Goal: Task Accomplishment & Management: Use online tool/utility

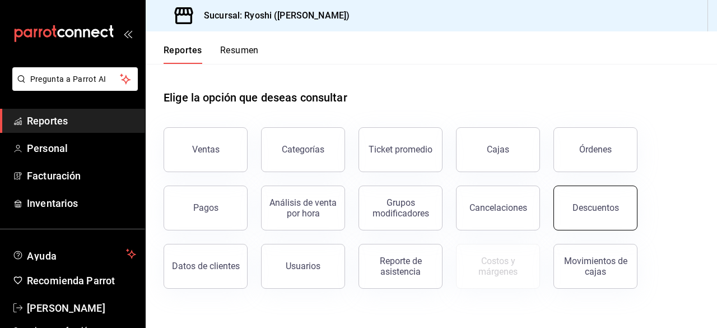
click at [575, 217] on button "Descuentos" at bounding box center [596, 208] width 84 height 45
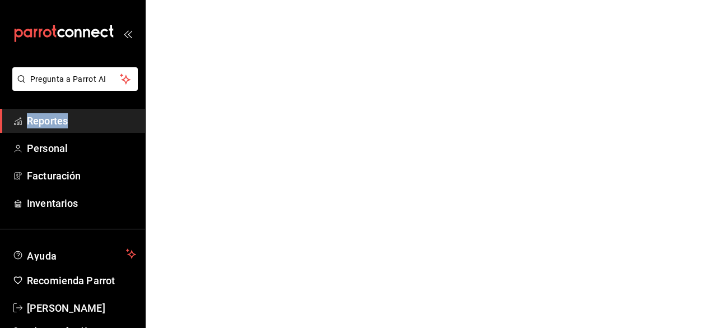
click at [575, 0] on html "Pregunta a Parrot AI Reportes Personal Facturación Inventarios Ayuda Recomienda…" at bounding box center [358, 0] width 717 height 0
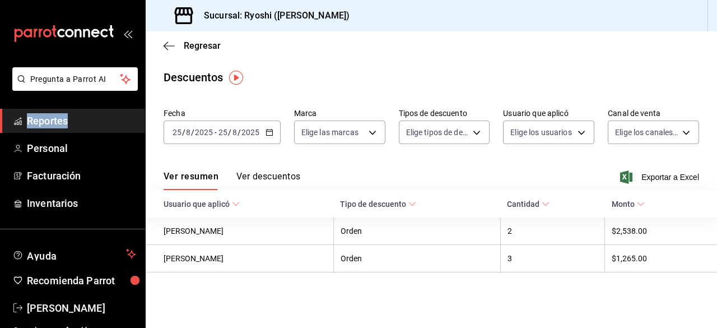
click at [268, 131] on icon "button" at bounding box center [270, 132] width 8 height 8
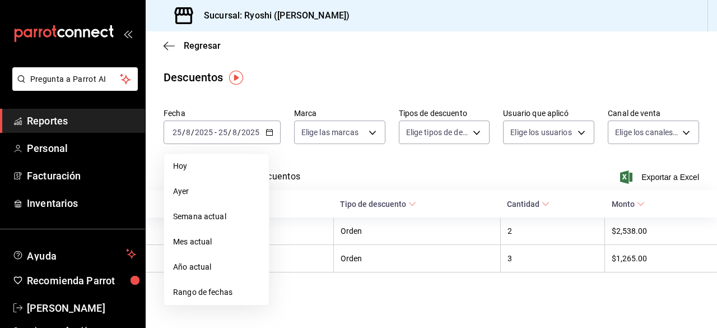
click at [201, 291] on span "Rango de fechas" at bounding box center [216, 292] width 87 height 12
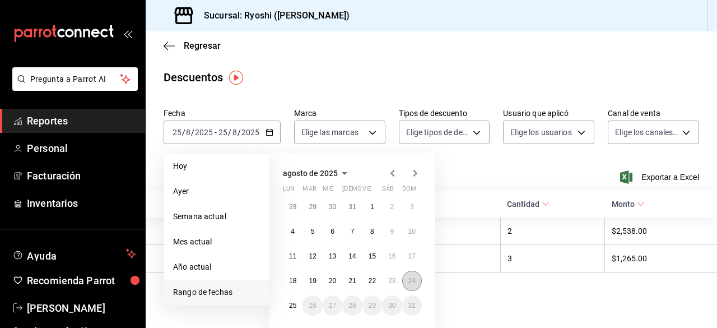
click at [410, 283] on abbr "24" at bounding box center [412, 281] width 7 height 8
click at [289, 307] on abbr "25" at bounding box center [292, 306] width 7 height 8
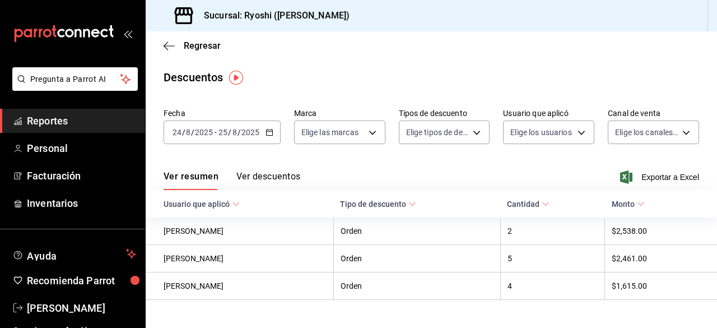
click at [266, 133] on \(Stroke\) "button" at bounding box center [269, 132] width 7 height 6
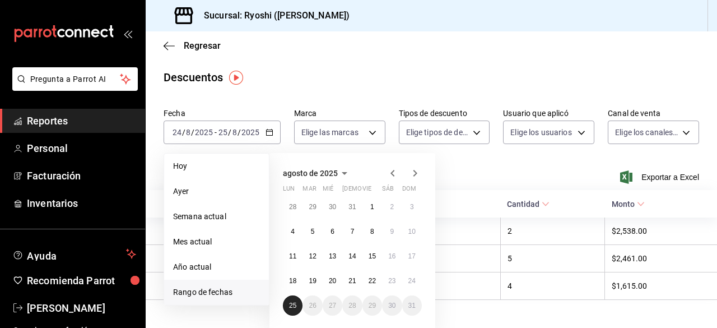
click at [288, 303] on button "25" at bounding box center [293, 305] width 20 height 20
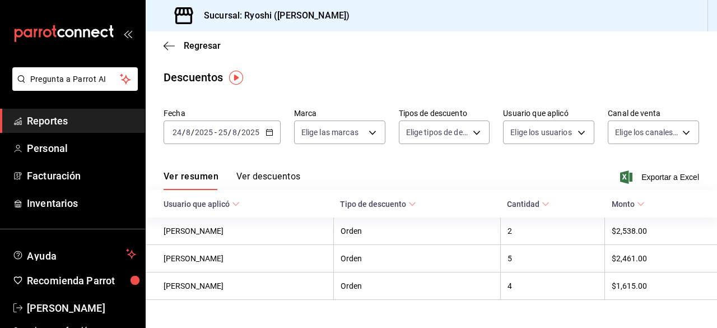
click at [518, 161] on div "Ver resumen Ver descuentos Exportar a Excel" at bounding box center [432, 174] width 572 height 33
click at [642, 178] on span "Exportar a Excel" at bounding box center [661, 176] width 77 height 13
click at [642, 178] on div "Exportando a excel..." at bounding box center [654, 177] width 91 height 10
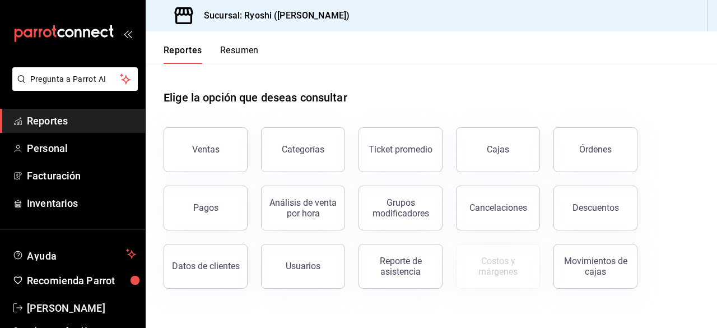
click at [206, 143] on button "Ventas" at bounding box center [206, 149] width 84 height 45
click at [206, 143] on html "Pregunta a Parrot AI Reportes Personal Facturación Inventarios Ayuda Recomienda…" at bounding box center [358, 164] width 717 height 328
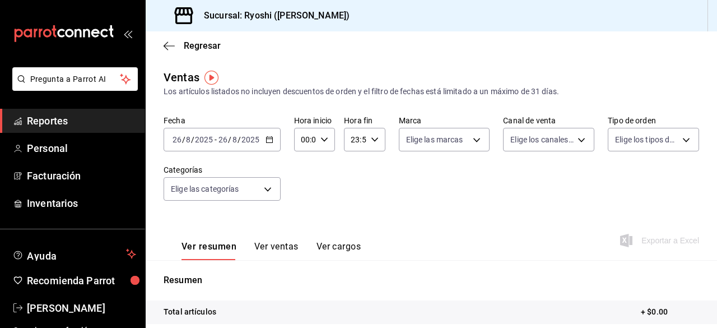
click at [276, 142] on div "2025-08-26 26 / 8 / 2025 - 2025-08-26 26 / 8 / 2025" at bounding box center [222, 140] width 117 height 24
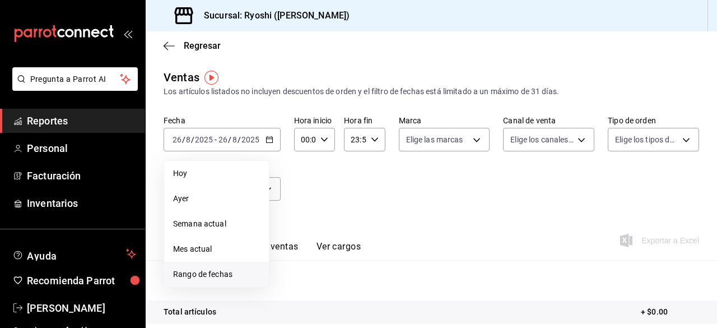
click at [222, 271] on span "Rango de fechas" at bounding box center [216, 274] width 87 height 12
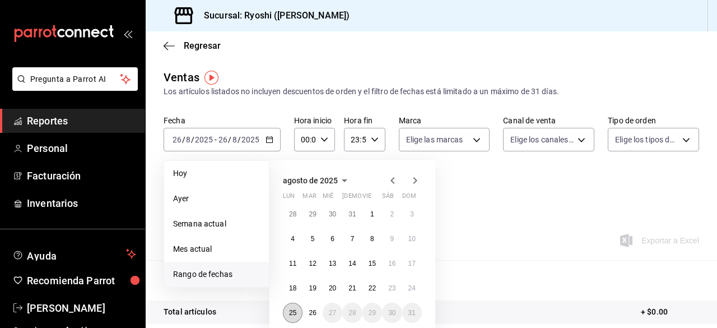
click at [297, 311] on abbr "25" at bounding box center [292, 313] width 7 height 8
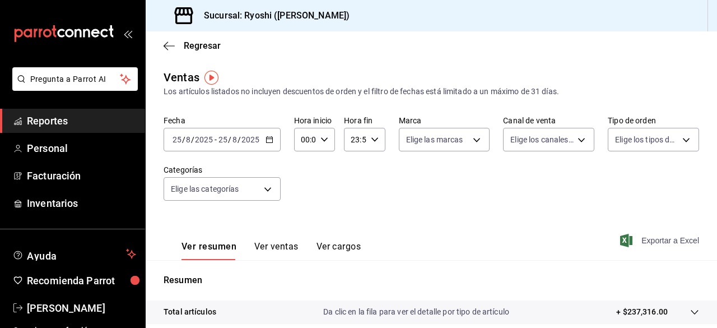
click at [637, 241] on span "Exportar a Excel" at bounding box center [661, 240] width 77 height 13
click at [637, 241] on div "Exportando a excel..." at bounding box center [654, 240] width 91 height 10
click at [270, 188] on body "Pregunta a Parrot AI Reportes Personal Facturación Inventarios Ayuda Recomienda…" at bounding box center [358, 164] width 717 height 328
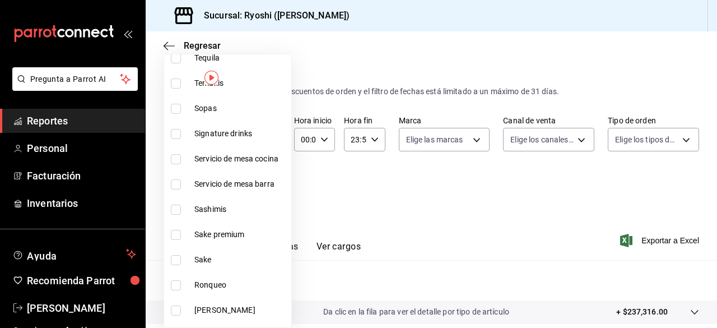
scroll to position [636, 0]
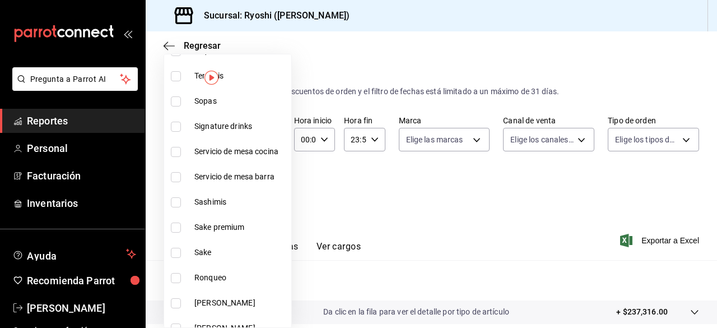
click at [177, 226] on input "checkbox" at bounding box center [176, 228] width 10 height 10
checkbox input "true"
type input "4dc88bab-a57b-40d4-938a-f2d8c146497d"
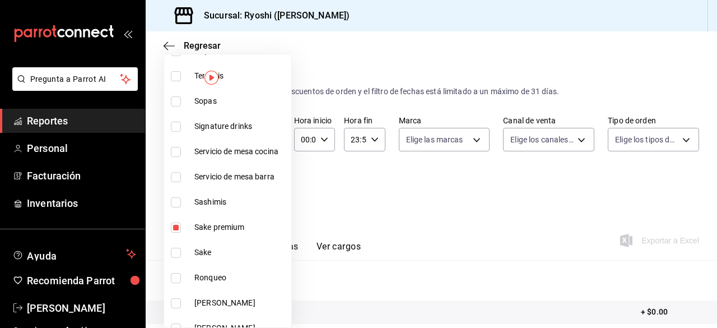
click at [177, 254] on input "checkbox" at bounding box center [176, 253] width 10 height 10
checkbox input "true"
type input "4dc88bab-a57b-40d4-938a-f2d8c146497d,1d493c56-9e8a-41bc-8b21-c30132ae2fd2"
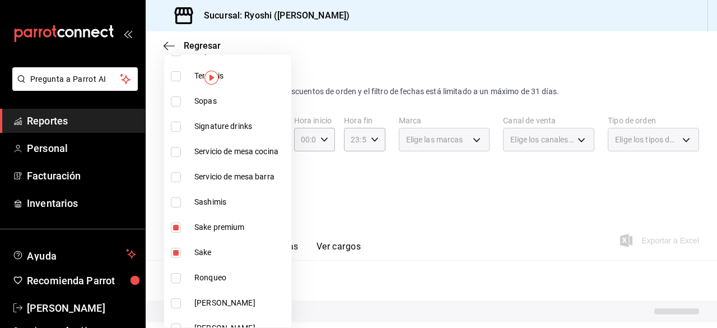
click at [433, 209] on div at bounding box center [358, 164] width 717 height 328
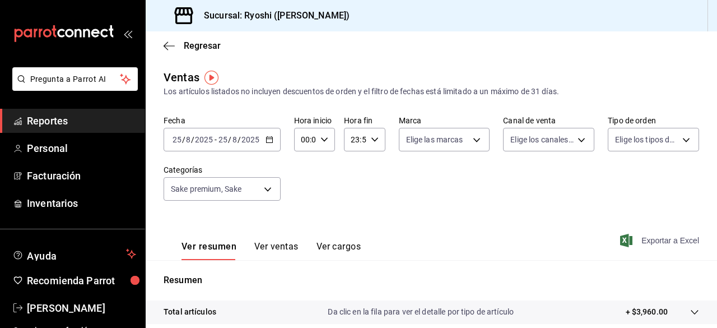
click at [656, 242] on span "Exportar a Excel" at bounding box center [661, 240] width 77 height 13
click at [656, 242] on div "Exportando a excel..." at bounding box center [654, 240] width 91 height 10
click at [274, 190] on body "Pregunta a Parrot AI Reportes Personal Facturación Inventarios Ayuda Recomienda…" at bounding box center [358, 164] width 717 height 328
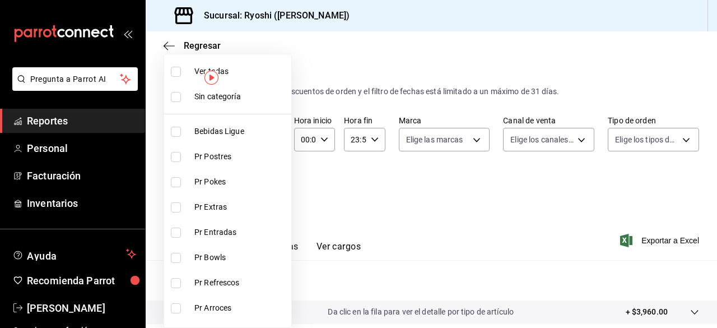
click at [175, 75] on input "checkbox" at bounding box center [176, 72] width 10 height 10
checkbox input "true"
type input "ad186e92-f0af-46bc-bbfd-7ffa80562c6f,3971b1f1-eb4c-4b65-a33f-e0602f1a7270,e647e…"
checkbox input "true"
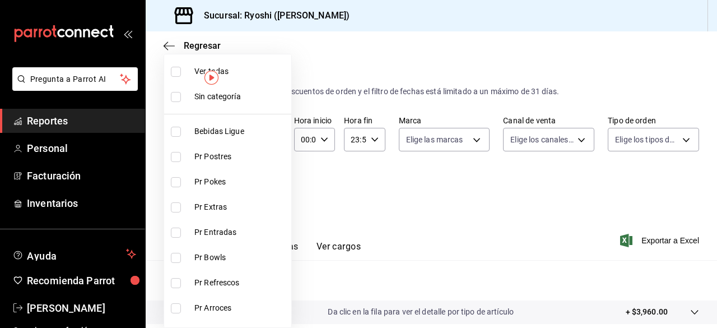
checkbox input "true"
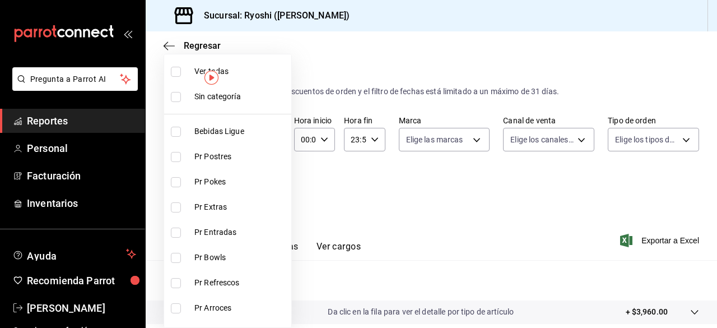
checkbox input "true"
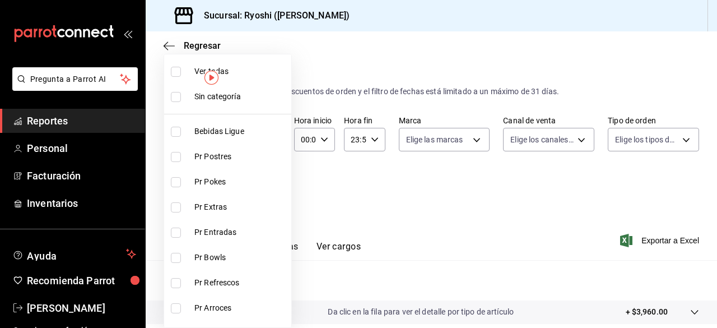
checkbox input "true"
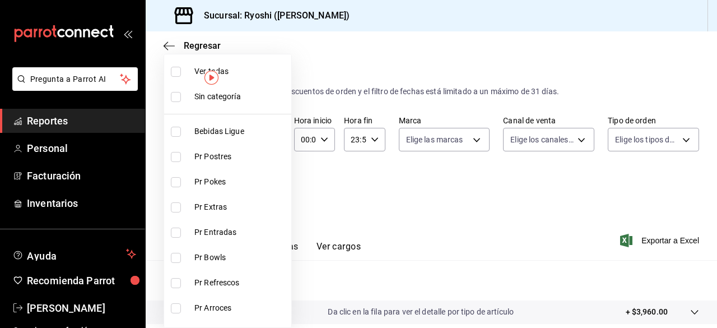
checkbox input "true"
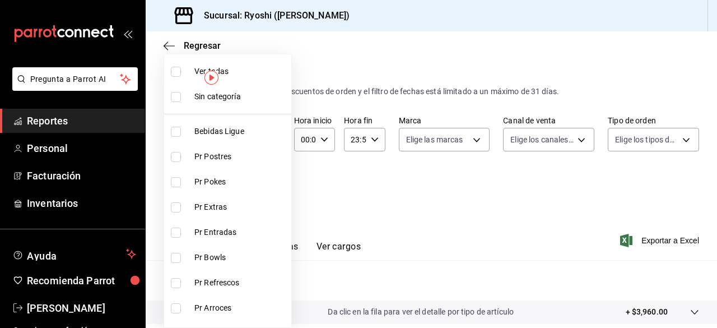
checkbox input "true"
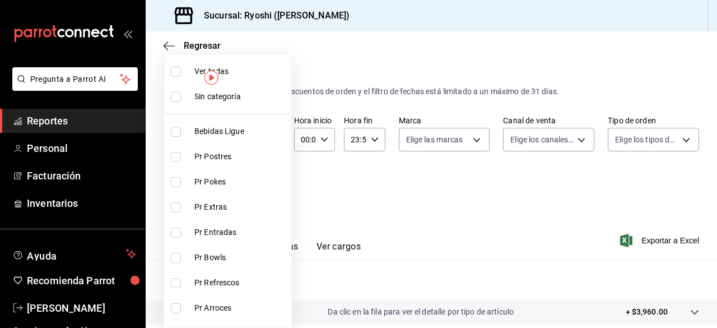
checkbox input "true"
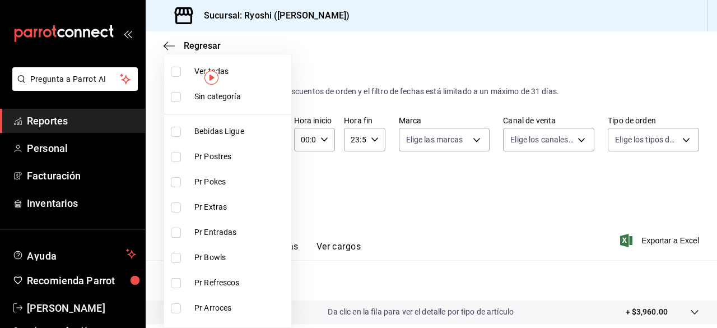
checkbox input "true"
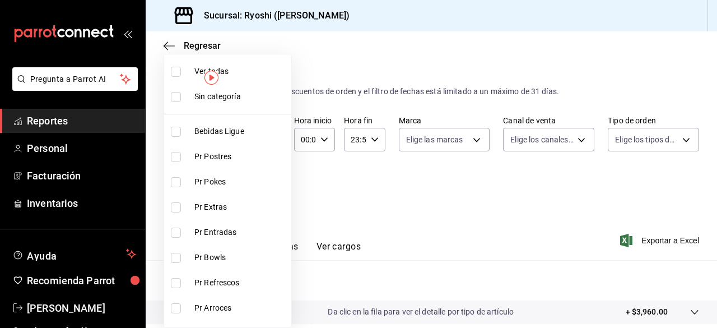
checkbox input "true"
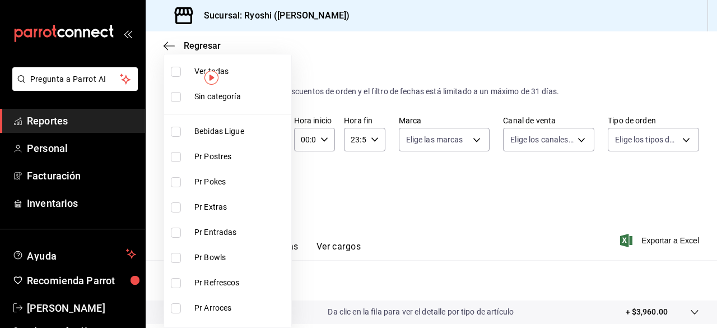
checkbox input "true"
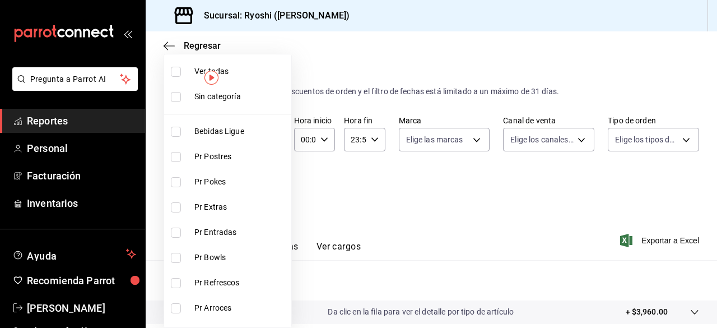
checkbox input "true"
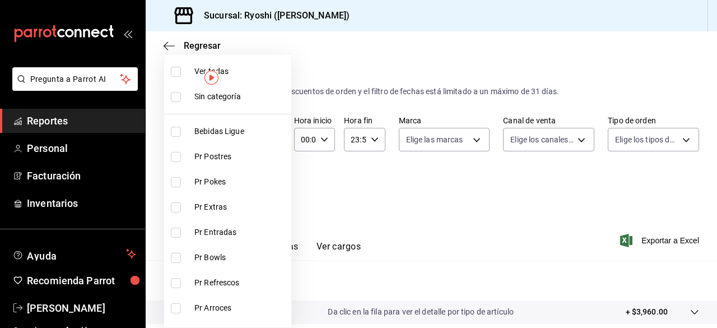
checkbox input "true"
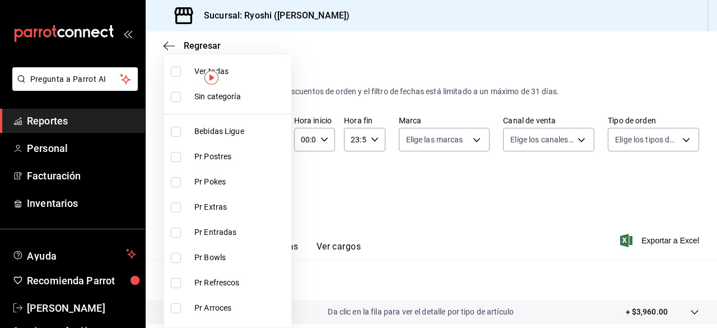
checkbox input "true"
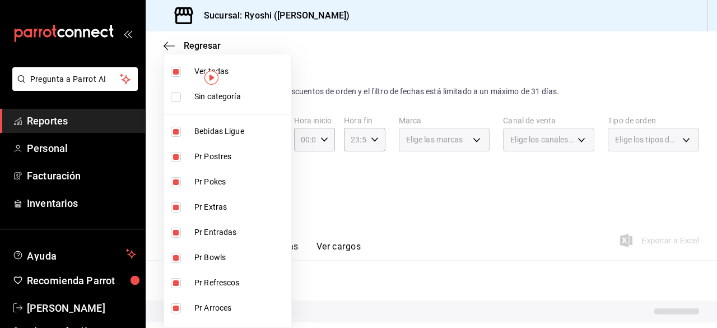
click at [175, 75] on input "checkbox" at bounding box center [176, 72] width 10 height 10
checkbox input "false"
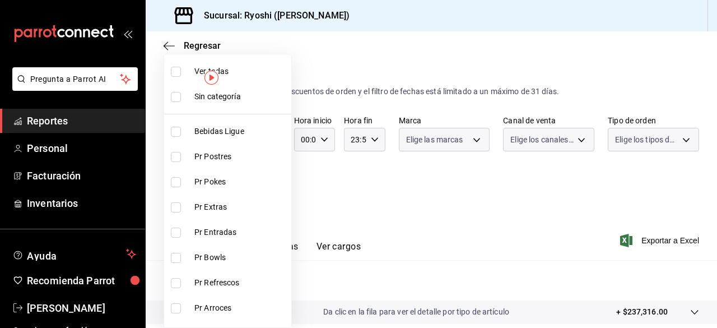
checkbox input "false"
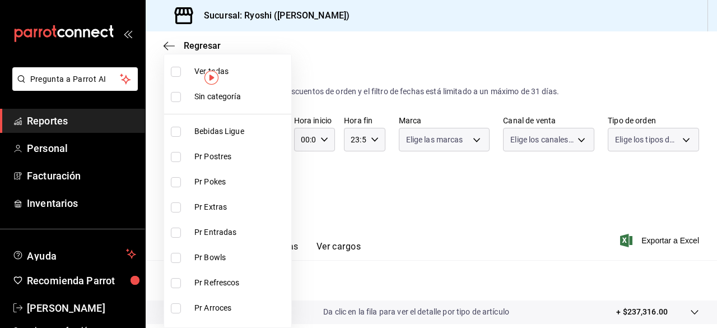
checkbox input "false"
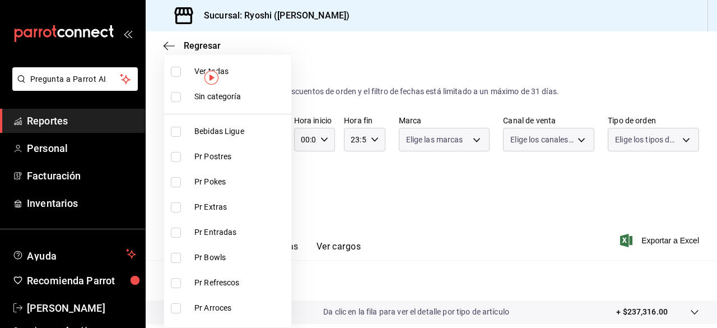
checkbox input "false"
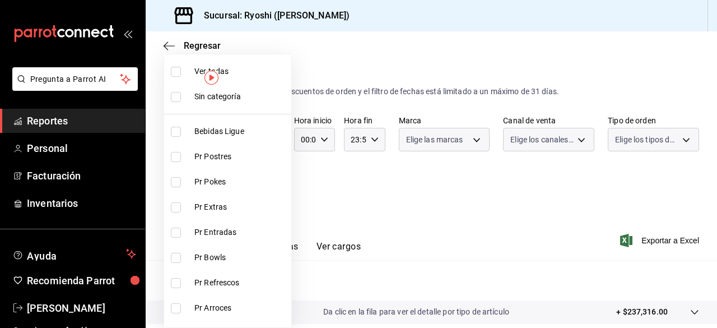
checkbox input "false"
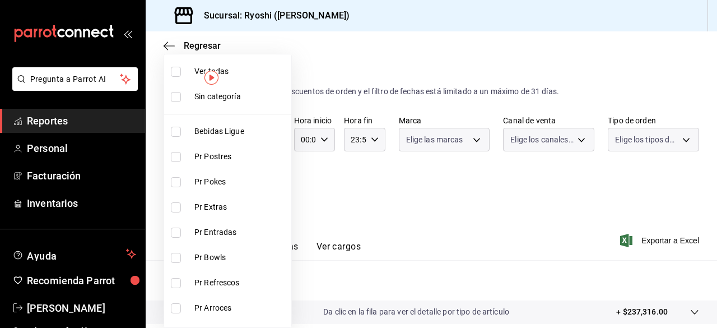
checkbox input "false"
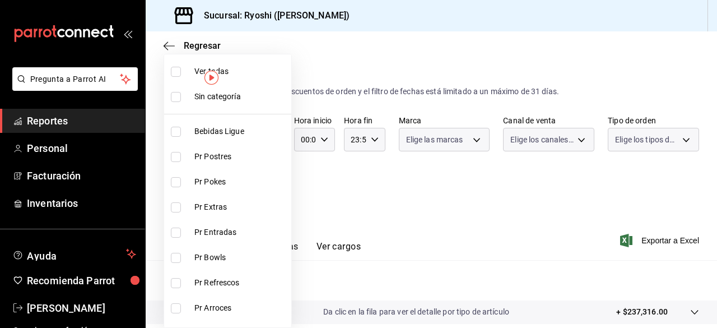
checkbox input "false"
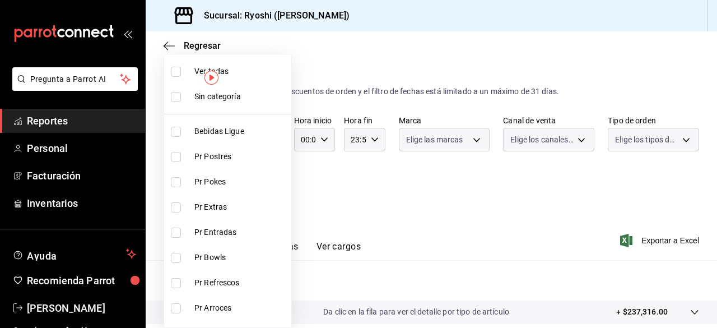
checkbox input "false"
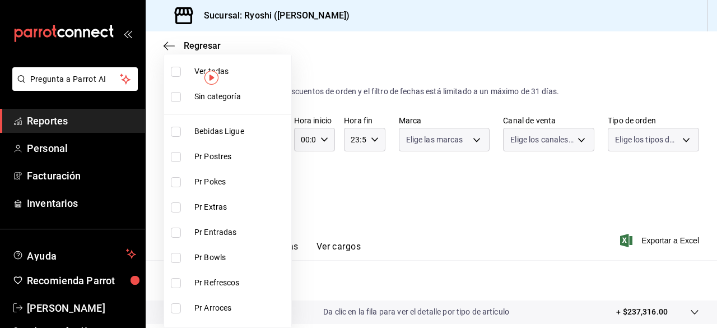
checkbox input "false"
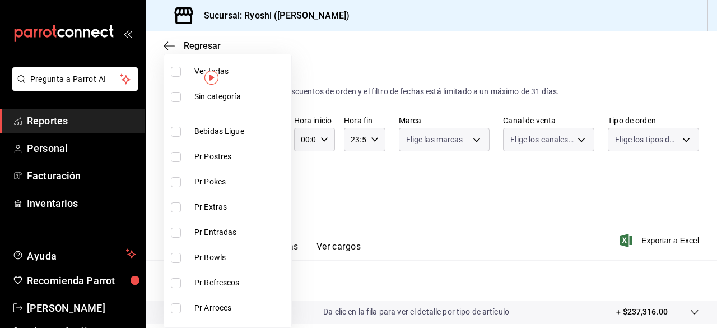
checkbox input "false"
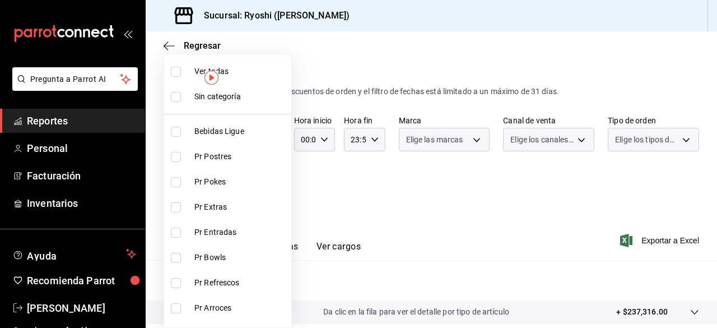
checkbox input "false"
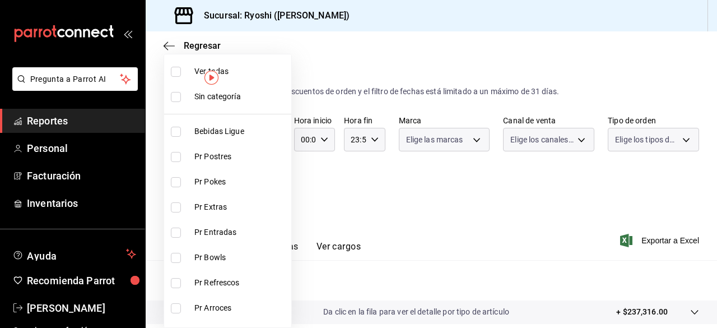
checkbox input "false"
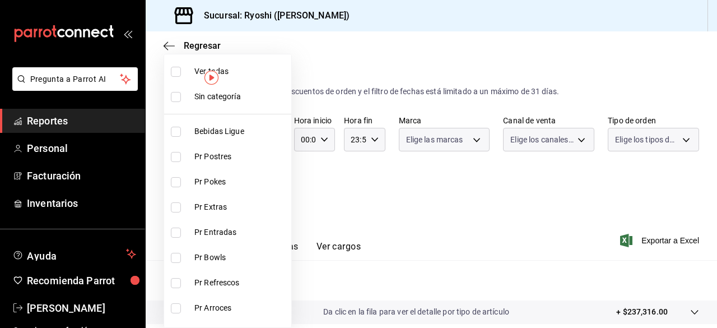
checkbox input "false"
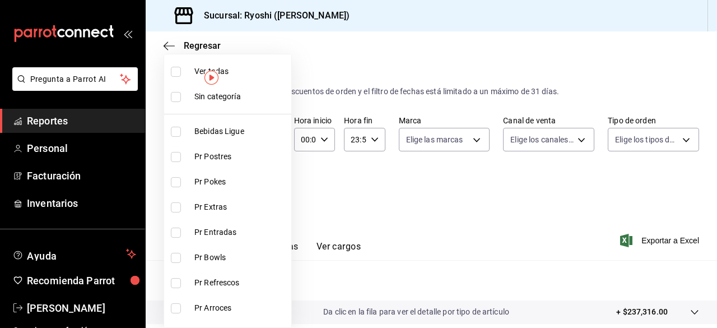
click at [392, 191] on div at bounding box center [358, 164] width 717 height 328
click at [262, 191] on body "Pregunta a Parrot AI Reportes Personal Facturación Inventarios Ayuda Recomienda…" at bounding box center [358, 164] width 717 height 328
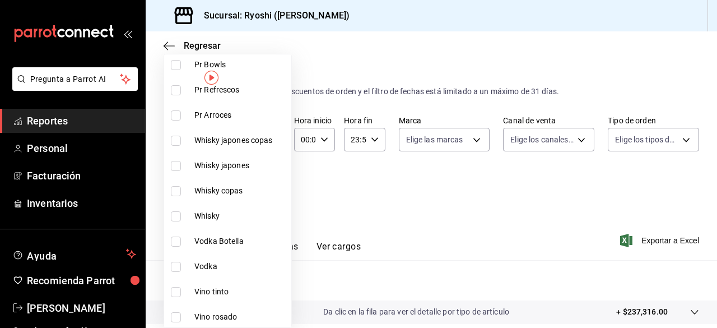
scroll to position [205, 0]
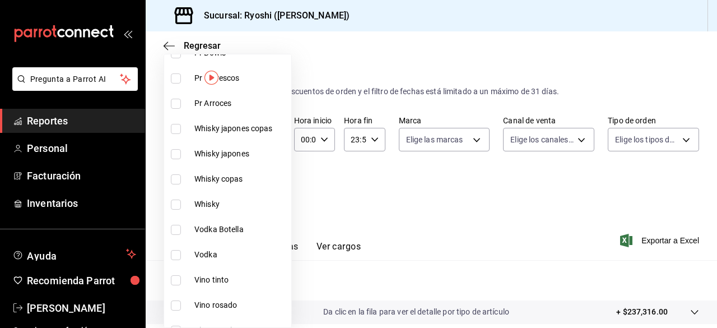
click at [179, 127] on input "checkbox" at bounding box center [176, 129] width 10 height 10
checkbox input "true"
type input "2a2af79d-fb88-4d8c-8286-3e73da5f0666"
click at [179, 150] on input "checkbox" at bounding box center [176, 154] width 10 height 10
checkbox input "true"
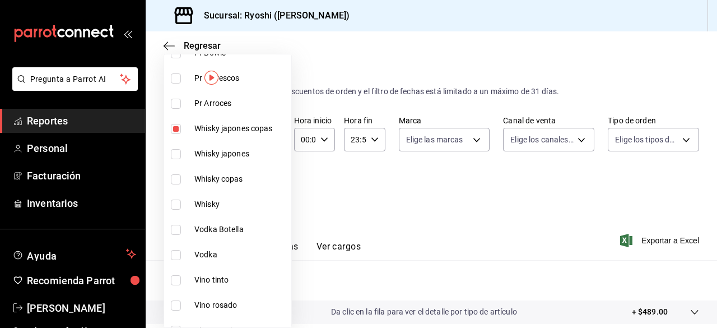
type input "2a2af79d-fb88-4d8c-8286-3e73da5f0666,4c06ff68-847c-469f-8951-c572f7d55215"
click at [176, 176] on input "checkbox" at bounding box center [176, 179] width 10 height 10
checkbox input "true"
type input "2a2af79d-fb88-4d8c-8286-3e73da5f0666,4c06ff68-847c-469f-8951-c572f7d55215,64667…"
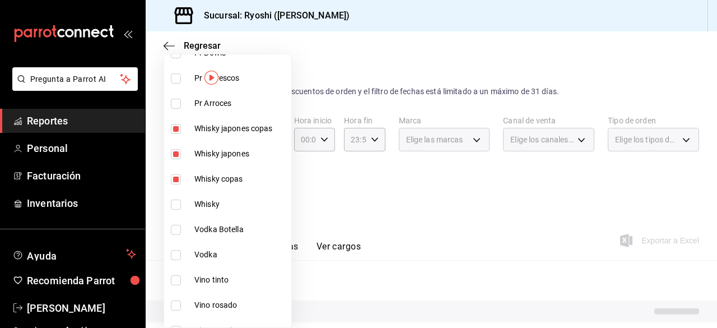
click at [176, 202] on input "checkbox" at bounding box center [176, 205] width 10 height 10
checkbox input "true"
type input "2a2af79d-fb88-4d8c-8286-3e73da5f0666,4c06ff68-847c-469f-8951-c572f7d55215,64667…"
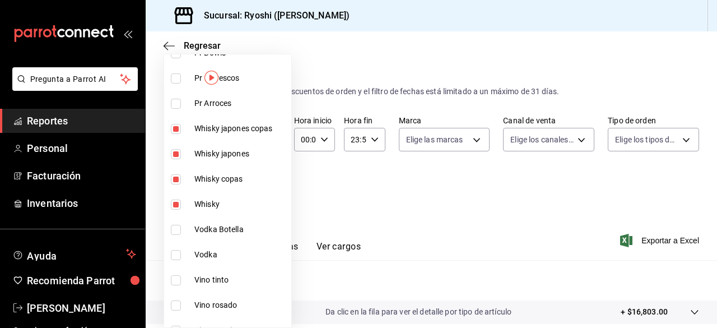
click at [175, 228] on input "checkbox" at bounding box center [176, 230] width 10 height 10
checkbox input "true"
type input "2a2af79d-fb88-4d8c-8286-3e73da5f0666,4c06ff68-847c-469f-8951-c572f7d55215,64667…"
click at [176, 257] on input "checkbox" at bounding box center [176, 255] width 10 height 10
checkbox input "true"
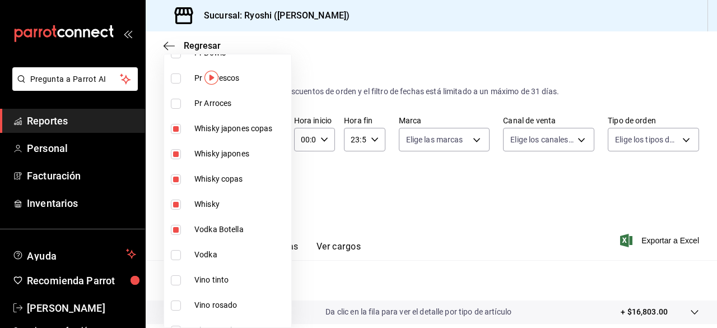
type input "2a2af79d-fb88-4d8c-8286-3e73da5f0666,4c06ff68-847c-469f-8951-c572f7d55215,64667…"
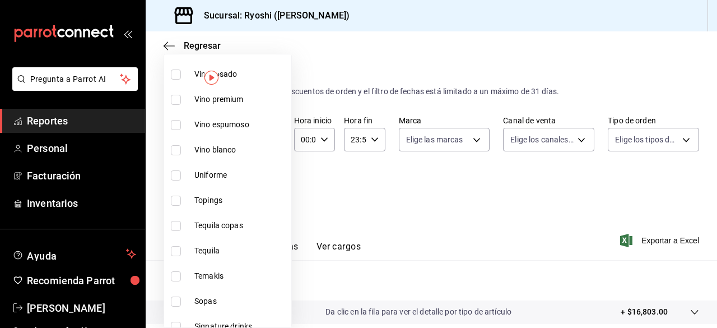
scroll to position [437, 0]
click at [178, 224] on input "checkbox" at bounding box center [176, 224] width 10 height 10
checkbox input "true"
type input "2a2af79d-fb88-4d8c-8286-3e73da5f0666,4c06ff68-847c-469f-8951-c572f7d55215,64667…"
click at [178, 249] on input "checkbox" at bounding box center [176, 249] width 10 height 10
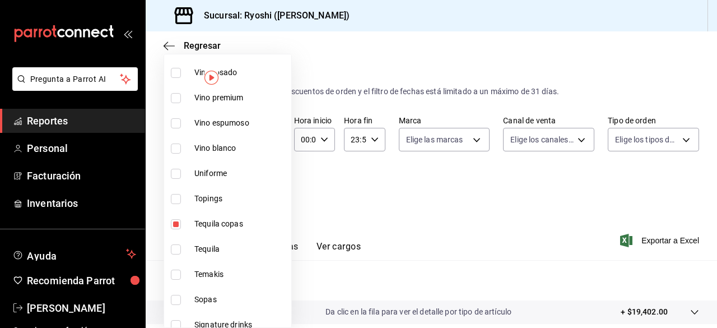
checkbox input "true"
type input "2a2af79d-fb88-4d8c-8286-3e73da5f0666,4c06ff68-847c-469f-8951-c572f7d55215,64667…"
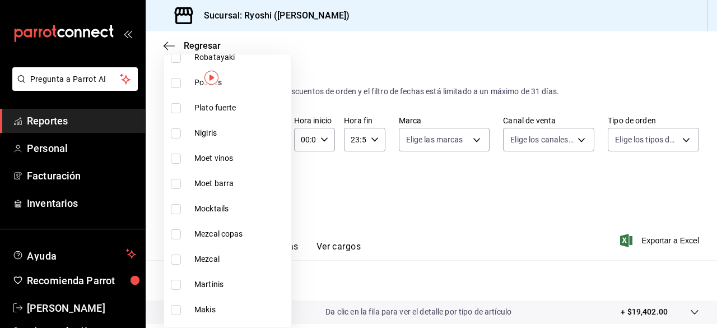
scroll to position [941, 0]
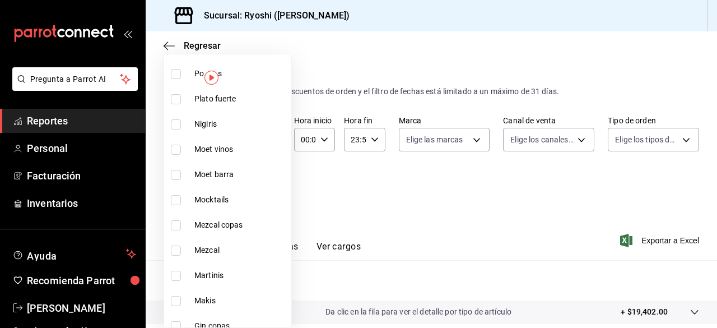
click at [178, 224] on input "checkbox" at bounding box center [176, 225] width 10 height 10
checkbox input "true"
type input "2a2af79d-fb88-4d8c-8286-3e73da5f0666,4c06ff68-847c-469f-8951-c572f7d55215,64667…"
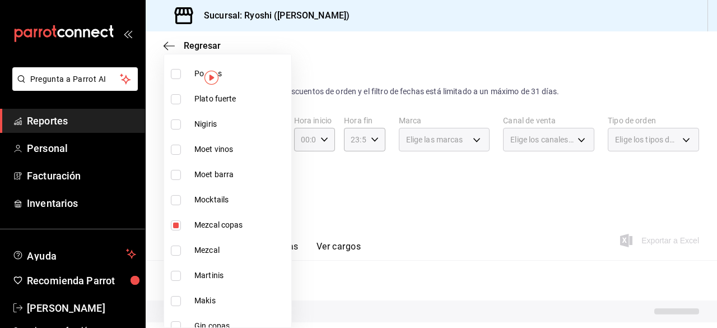
click at [176, 250] on input "checkbox" at bounding box center [176, 251] width 10 height 10
checkbox input "true"
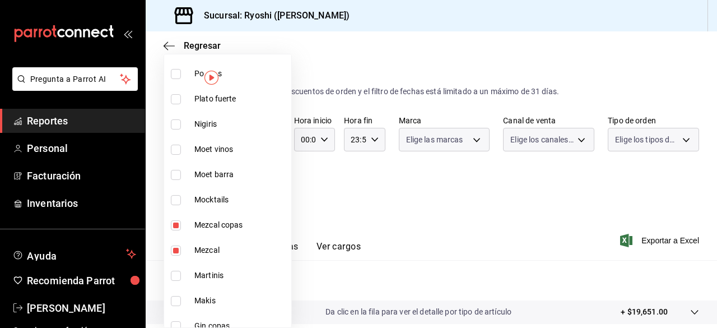
type input "2a2af79d-fb88-4d8c-8286-3e73da5f0666,4c06ff68-847c-469f-8951-c572f7d55215,64667…"
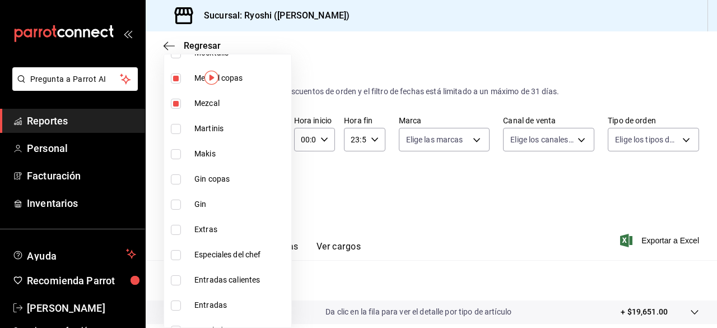
scroll to position [1092, 0]
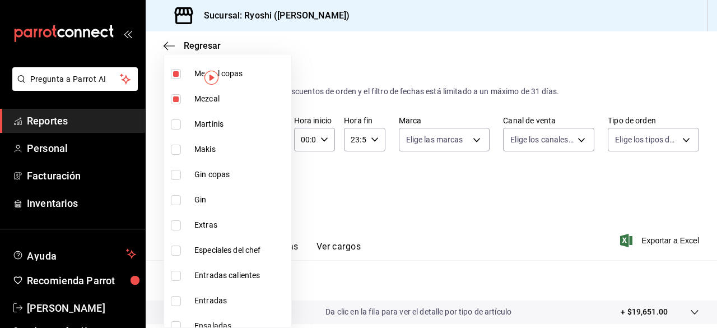
click at [177, 173] on input "checkbox" at bounding box center [176, 175] width 10 height 10
checkbox input "true"
type input "2a2af79d-fb88-4d8c-8286-3e73da5f0666,4c06ff68-847c-469f-8951-c572f7d55215,64667…"
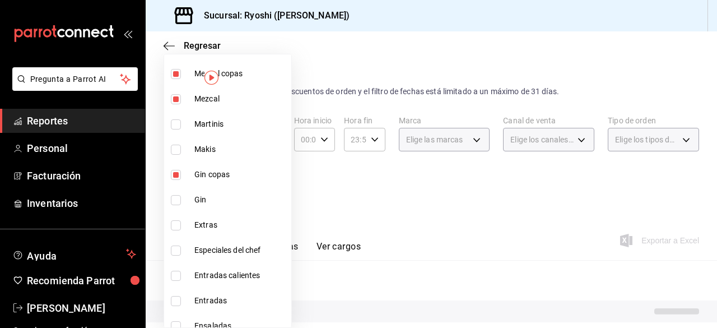
click at [176, 201] on input "checkbox" at bounding box center [176, 200] width 10 height 10
checkbox input "true"
type input "2a2af79d-fb88-4d8c-8286-3e73da5f0666,4c06ff68-847c-469f-8951-c572f7d55215,64667…"
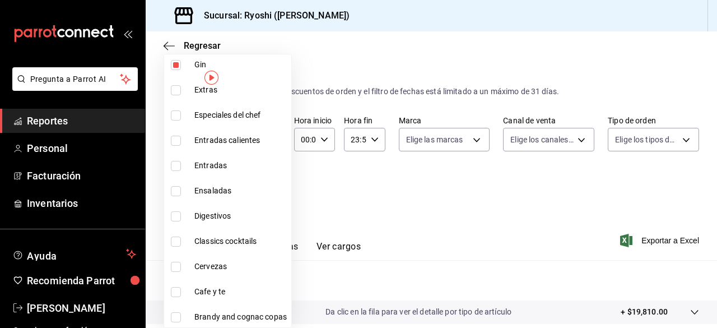
scroll to position [1234, 0]
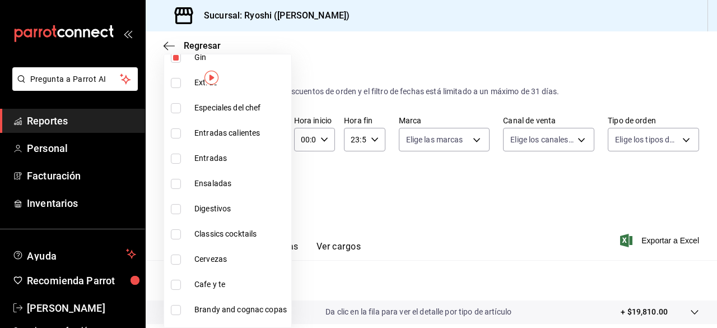
click at [178, 208] on input "checkbox" at bounding box center [176, 209] width 10 height 10
checkbox input "true"
type input "2a2af79d-fb88-4d8c-8286-3e73da5f0666,4c06ff68-847c-469f-8951-c572f7d55215,64667…"
click at [177, 262] on input "checkbox" at bounding box center [176, 259] width 10 height 10
checkbox input "true"
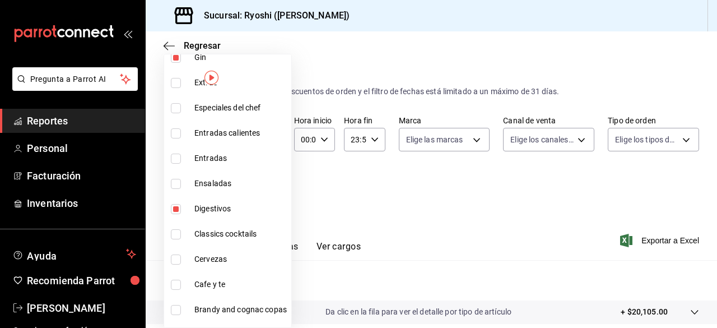
type input "2a2af79d-fb88-4d8c-8286-3e73da5f0666,4c06ff68-847c-469f-8951-c572f7d55215,64667…"
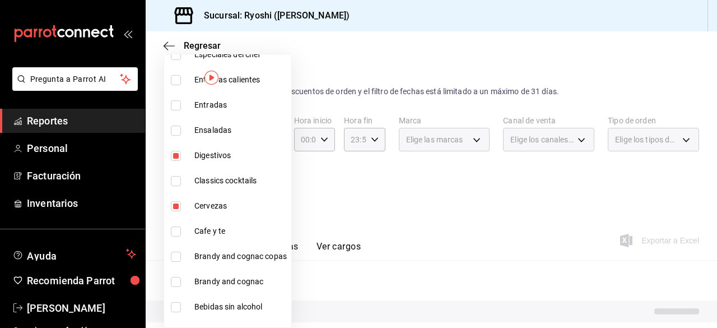
scroll to position [1304, 0]
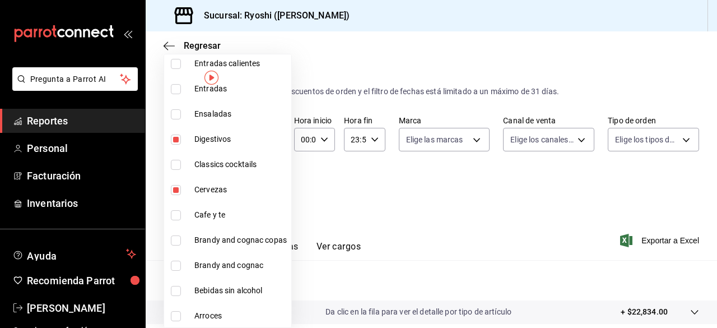
click at [174, 237] on input "checkbox" at bounding box center [176, 240] width 10 height 10
checkbox input "true"
type input "2a2af79d-fb88-4d8c-8286-3e73da5f0666,4c06ff68-847c-469f-8951-c572f7d55215,64667…"
click at [174, 268] on input "checkbox" at bounding box center [176, 266] width 10 height 10
checkbox input "true"
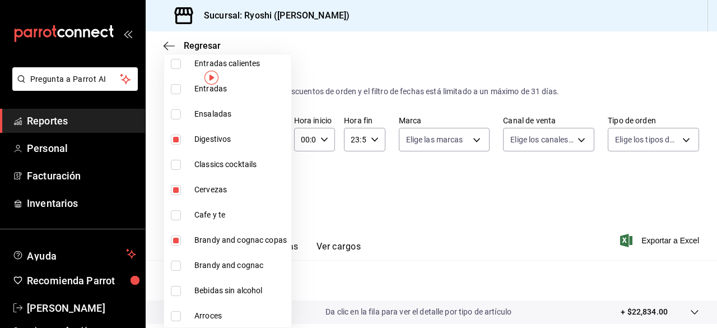
type input "2a2af79d-fb88-4d8c-8286-3e73da5f0666,4c06ff68-847c-469f-8951-c572f7d55215,64667…"
click at [465, 217] on div at bounding box center [358, 164] width 717 height 328
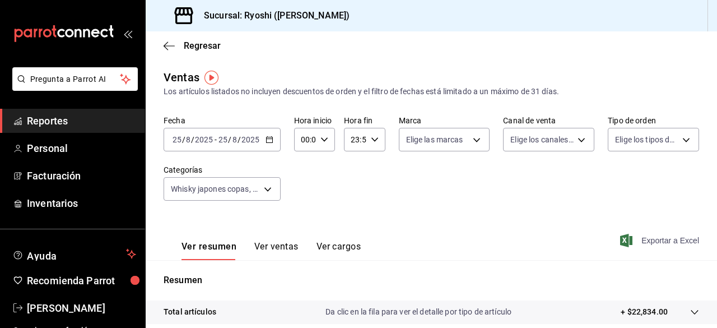
click at [635, 236] on span "Exportar a Excel" at bounding box center [661, 240] width 77 height 13
click at [635, 236] on div "Exportando a excel..." at bounding box center [654, 240] width 91 height 10
click at [260, 146] on div "2025-08-25 25 / 8 / 2025 - 2025-08-25 25 / 8 / 2025" at bounding box center [222, 140] width 117 height 24
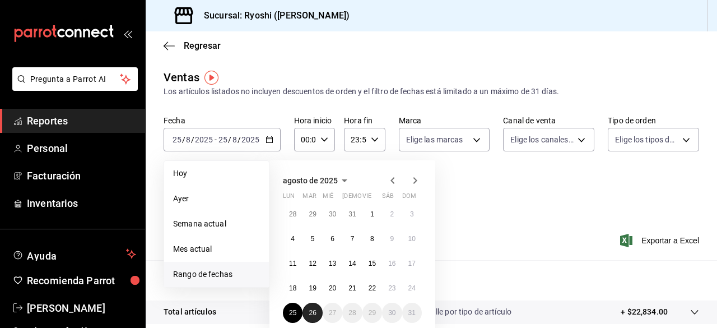
click at [313, 310] on abbr "26" at bounding box center [312, 313] width 7 height 8
click at [294, 309] on abbr "25" at bounding box center [292, 313] width 7 height 8
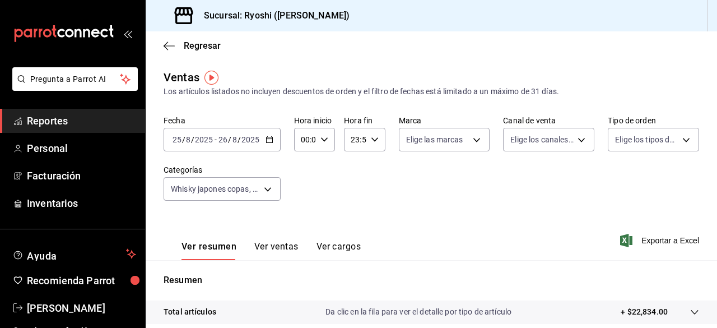
click at [266, 146] on div "2025-08-25 25 / 8 / 2025 - 2025-08-26 26 / 8 / 2025" at bounding box center [222, 140] width 117 height 24
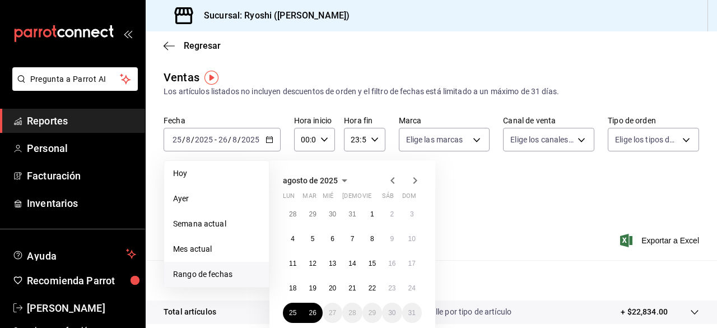
click at [490, 231] on div "Ver resumen Ver ventas Ver cargos Exportar a Excel" at bounding box center [432, 237] width 572 height 46
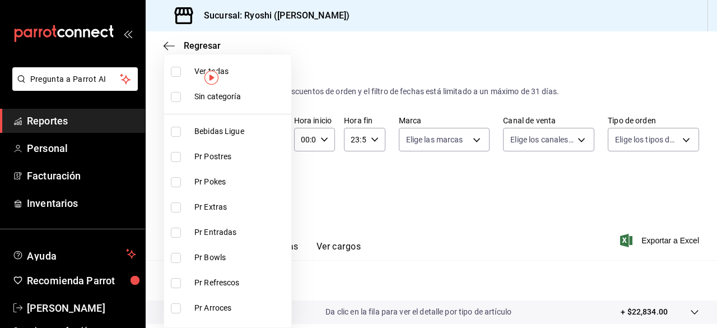
click at [267, 191] on body "Pregunta a Parrot AI Reportes Personal Facturación Inventarios Ayuda Recomienda…" at bounding box center [358, 164] width 717 height 328
click at [176, 72] on input "checkbox" at bounding box center [176, 72] width 10 height 10
checkbox input "true"
type input "ad186e92-f0af-46bc-bbfd-7ffa80562c6f,3971b1f1-eb4c-4b65-a33f-e0602f1a7270,e647e…"
checkbox input "true"
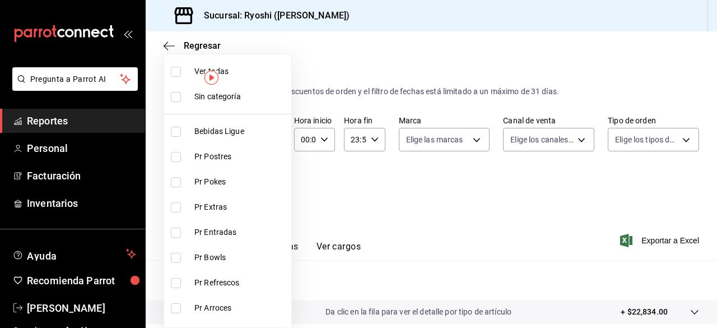
checkbox input "true"
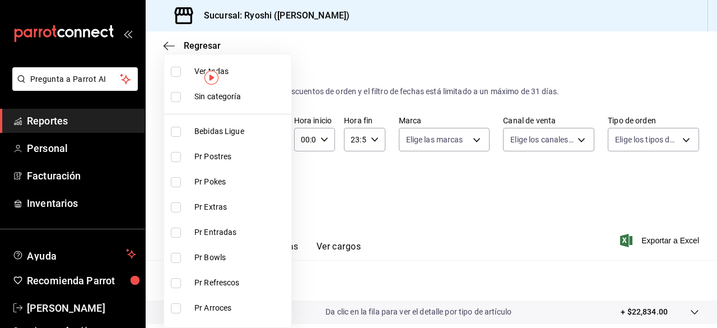
checkbox input "true"
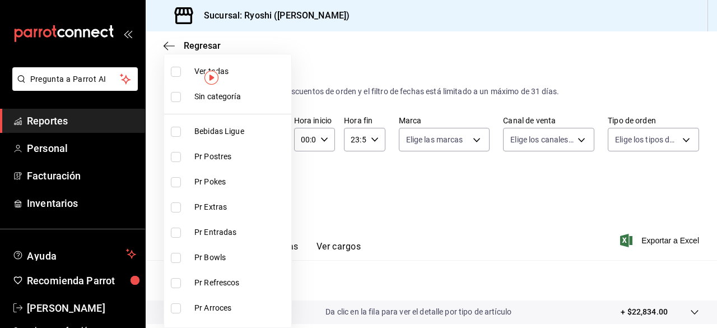
checkbox input "true"
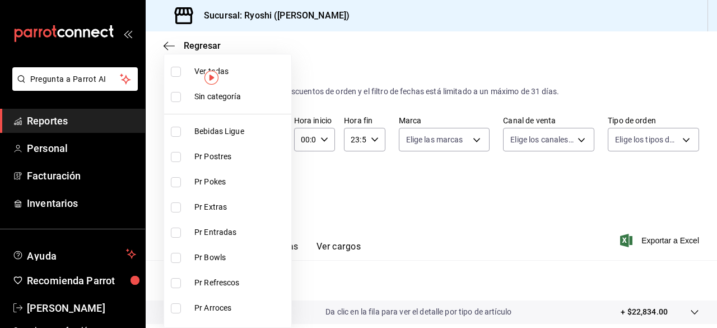
checkbox input "true"
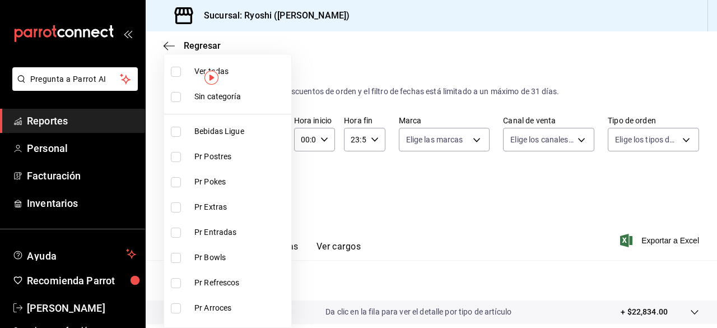
checkbox input "true"
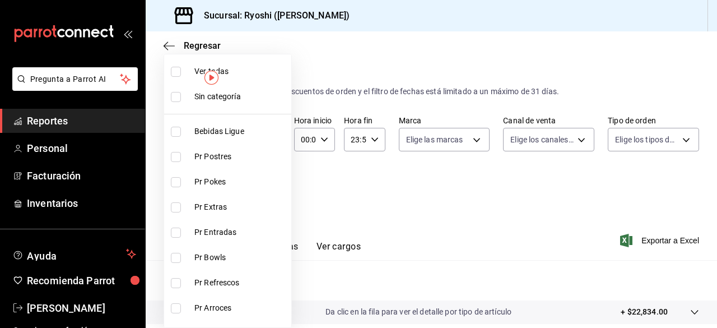
checkbox input "true"
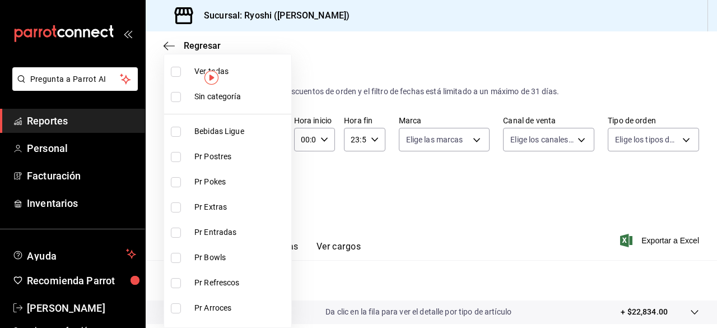
checkbox input "true"
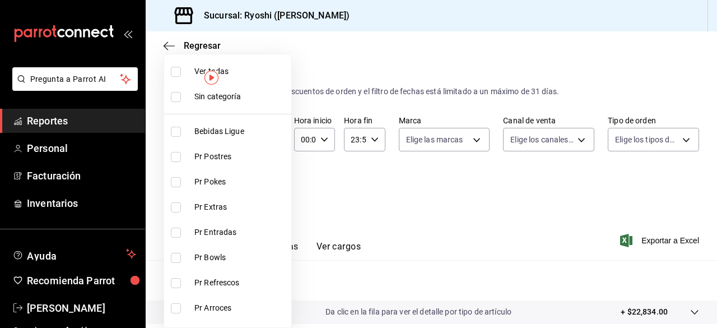
checkbox input "true"
click at [176, 72] on input "checkbox" at bounding box center [176, 72] width 10 height 10
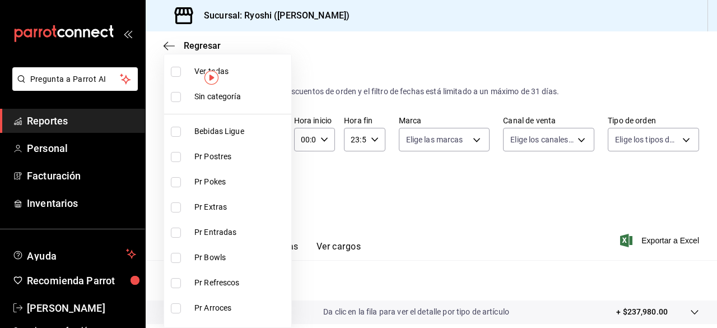
click at [290, 103] on li "Sin categoría" at bounding box center [227, 96] width 127 height 25
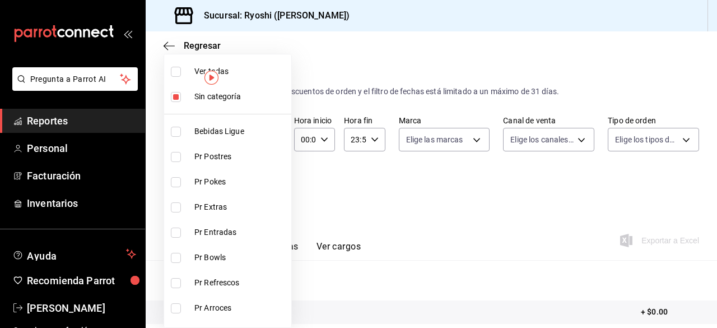
click at [179, 71] on input "checkbox" at bounding box center [176, 72] width 10 height 10
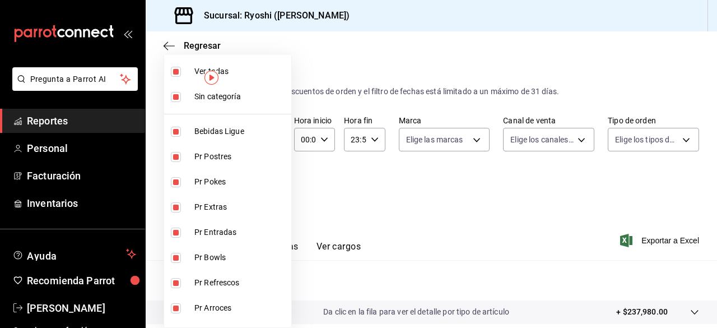
click at [179, 71] on input "checkbox" at bounding box center [176, 72] width 10 height 10
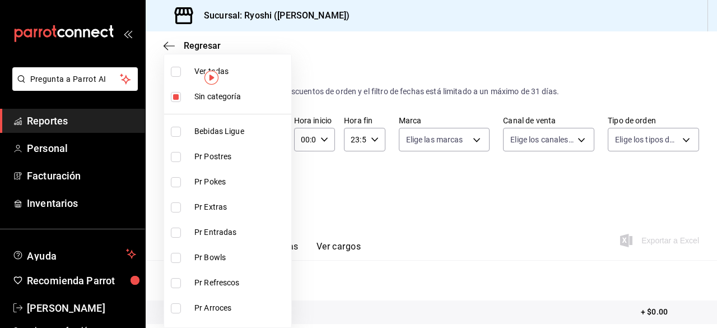
click at [174, 99] on input "checkbox" at bounding box center [176, 97] width 10 height 10
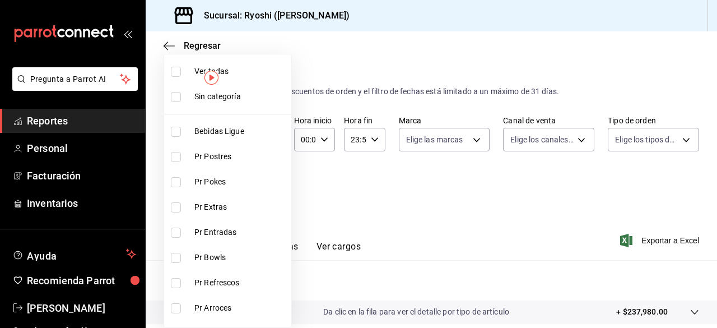
click at [177, 70] on input "checkbox" at bounding box center [176, 72] width 10 height 10
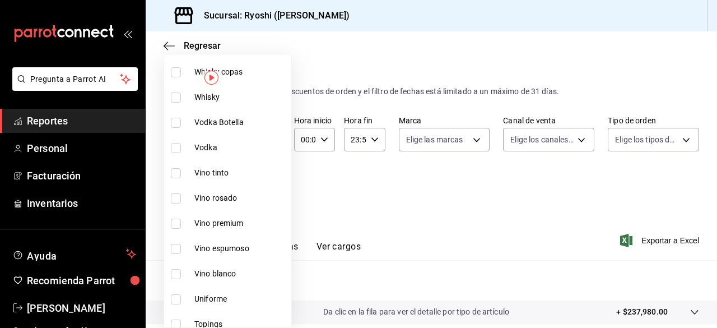
scroll to position [316, 0]
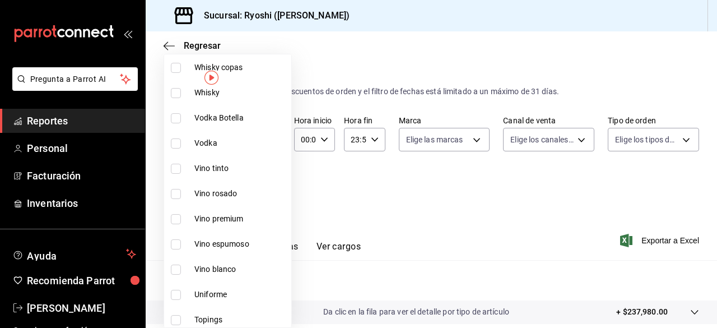
click at [175, 166] on input "checkbox" at bounding box center [176, 169] width 10 height 10
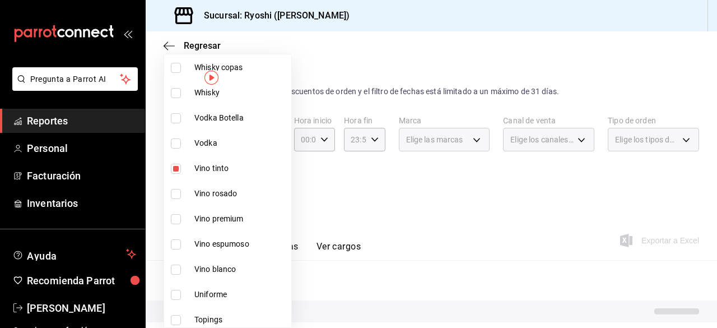
click at [175, 193] on input "checkbox" at bounding box center [176, 194] width 10 height 10
click at [177, 219] on input "checkbox" at bounding box center [176, 219] width 10 height 10
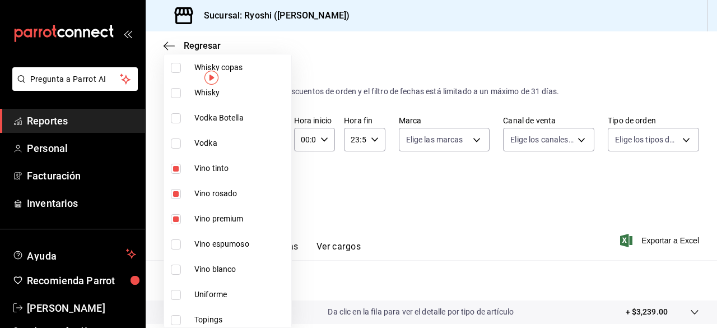
click at [176, 243] on input "checkbox" at bounding box center [176, 244] width 10 height 10
click at [176, 267] on input "checkbox" at bounding box center [176, 270] width 10 height 10
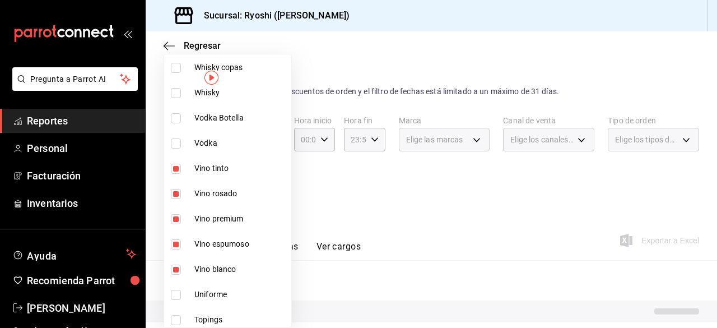
click at [175, 292] on input "checkbox" at bounding box center [176, 295] width 10 height 10
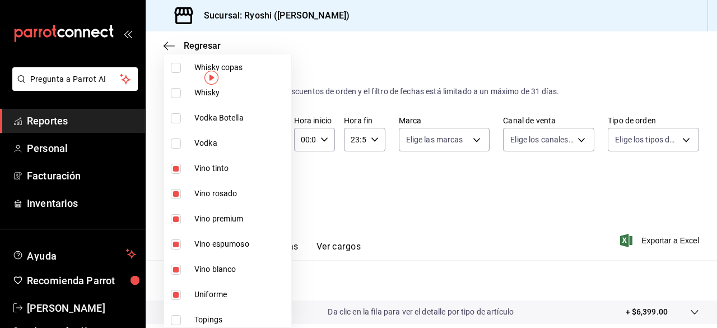
click at [175, 292] on input "checkbox" at bounding box center [176, 295] width 10 height 10
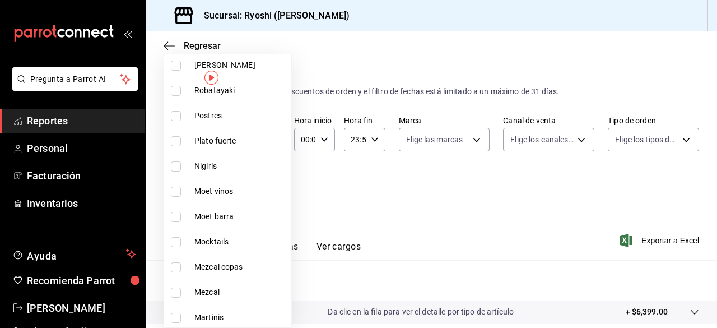
scroll to position [906, 0]
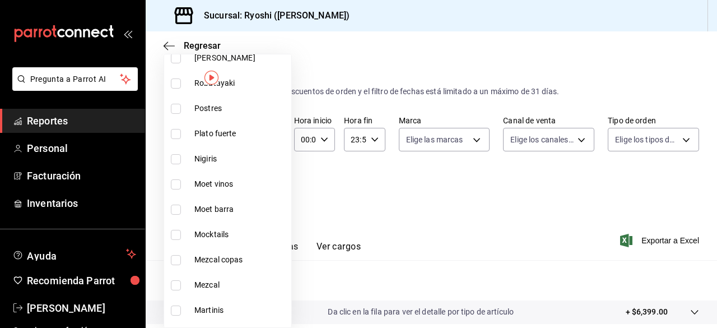
click at [178, 185] on input "checkbox" at bounding box center [176, 184] width 10 height 10
click at [176, 206] on input "checkbox" at bounding box center [176, 210] width 10 height 10
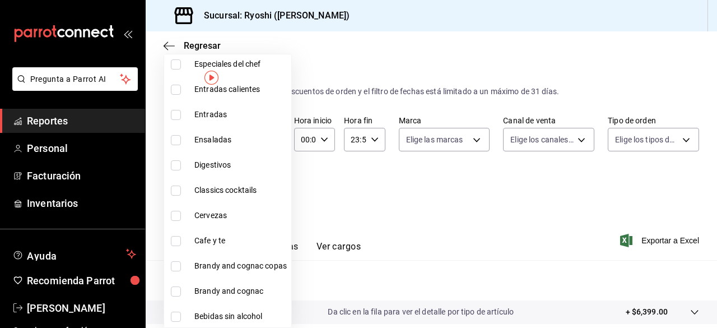
scroll to position [1304, 0]
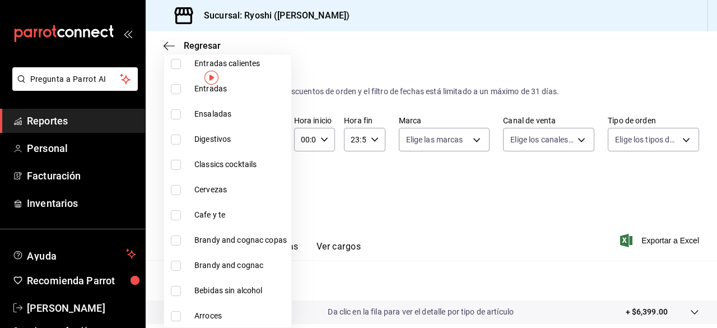
click at [482, 253] on div at bounding box center [358, 164] width 717 height 328
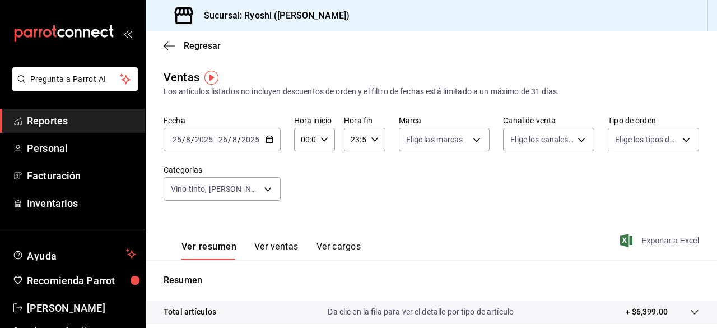
click at [644, 235] on span "Exportar a Excel" at bounding box center [661, 240] width 77 height 13
click at [644, 235] on div "Ver resumen Ver ventas Ver cargos Exportando a excel..." at bounding box center [432, 237] width 572 height 46
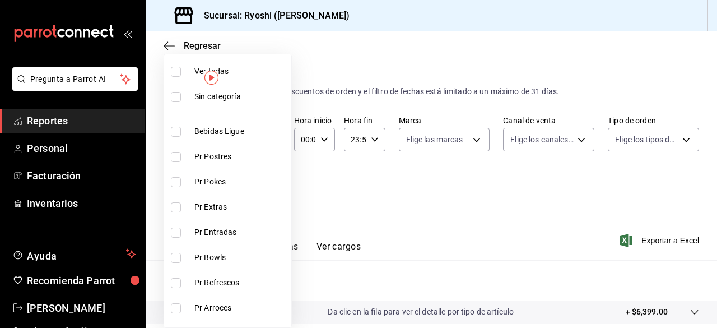
click at [274, 195] on body "Pregunta a Parrot AI Reportes Personal Facturación Inventarios Ayuda Recomienda…" at bounding box center [358, 164] width 717 height 328
click at [271, 191] on li "Pr Pokes" at bounding box center [227, 181] width 127 height 25
click at [265, 189] on li "Pr Pokes" at bounding box center [227, 181] width 127 height 25
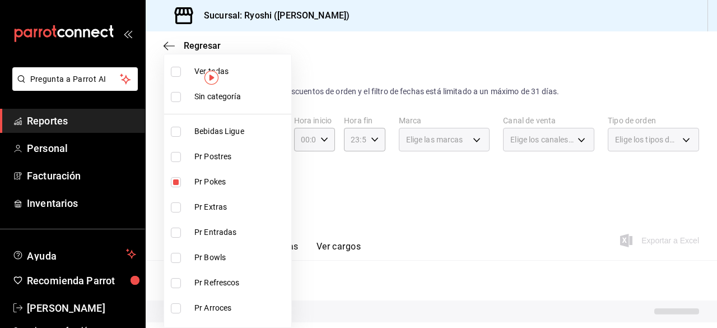
click at [268, 187] on span "Pr Pokes" at bounding box center [241, 182] width 92 height 12
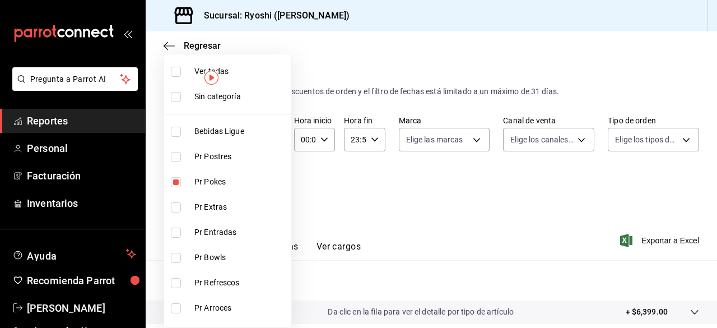
click at [270, 133] on span "Bebidas Ligue" at bounding box center [241, 132] width 92 height 12
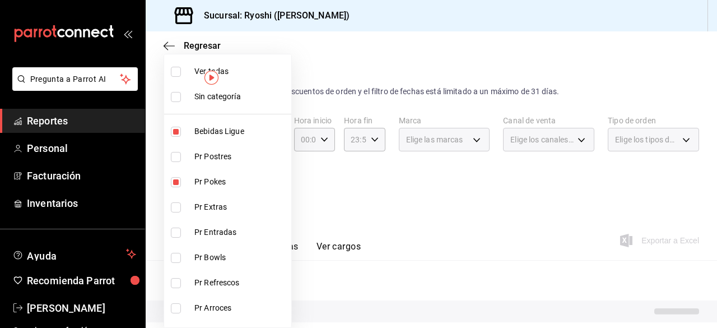
click at [353, 200] on div at bounding box center [358, 164] width 717 height 328
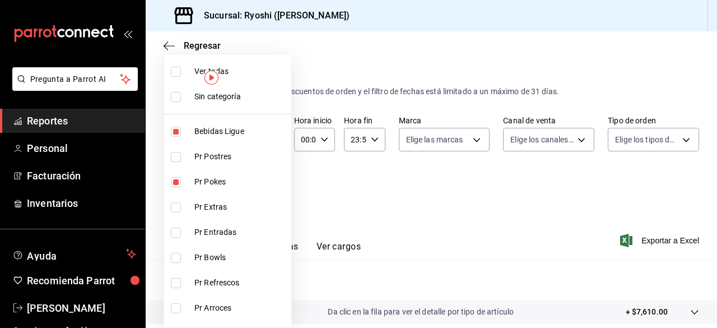
click at [263, 192] on body "Pregunta a Parrot AI Reportes Personal Facturación Inventarios Ayuda Recomienda…" at bounding box center [358, 164] width 717 height 328
click at [323, 210] on div at bounding box center [358, 164] width 717 height 328
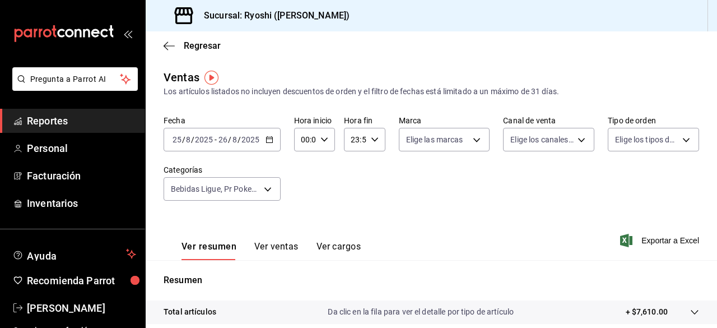
click at [163, 47] on div "Regresar" at bounding box center [432, 45] width 572 height 29
click at [164, 47] on icon "button" at bounding box center [166, 45] width 4 height 8
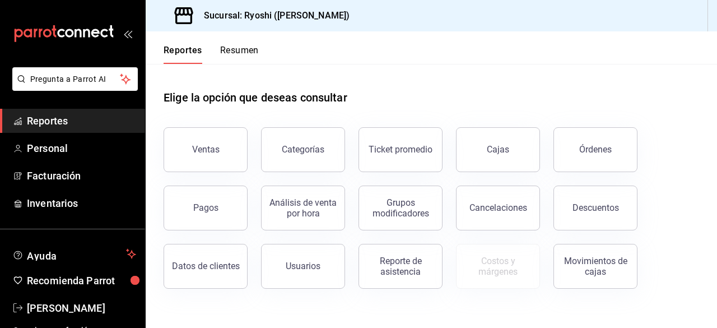
click at [175, 48] on button "Reportes" at bounding box center [183, 54] width 39 height 19
click at [197, 45] on button "Reportes" at bounding box center [183, 54] width 39 height 19
click at [215, 145] on div "Ventas" at bounding box center [205, 149] width 27 height 11
click at [215, 145] on html "Pregunta a Parrot AI Reportes Personal Facturación Inventarios Ayuda Recomienda…" at bounding box center [358, 164] width 717 height 328
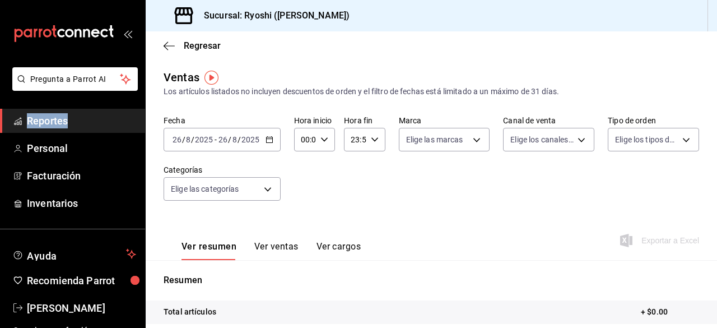
click at [270, 136] on icon "button" at bounding box center [270, 140] width 8 height 8
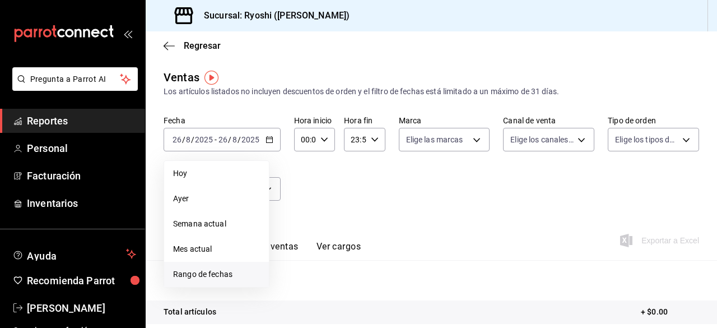
click at [220, 275] on span "Rango de fechas" at bounding box center [216, 274] width 87 height 12
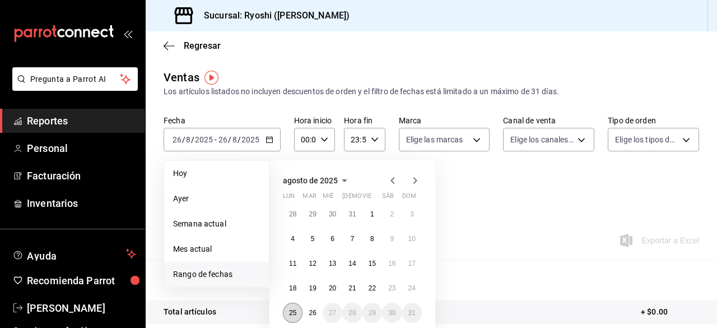
click at [293, 308] on abbr "25" at bounding box center [292, 313] width 7 height 8
click at [312, 308] on abbr "26" at bounding box center [312, 313] width 7 height 8
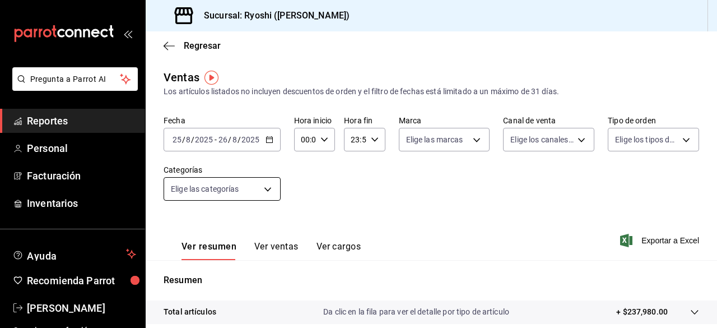
click at [262, 185] on body "Pregunta a Parrot AI Reportes Personal Facturación Inventarios Ayuda Recomienda…" at bounding box center [358, 164] width 717 height 328
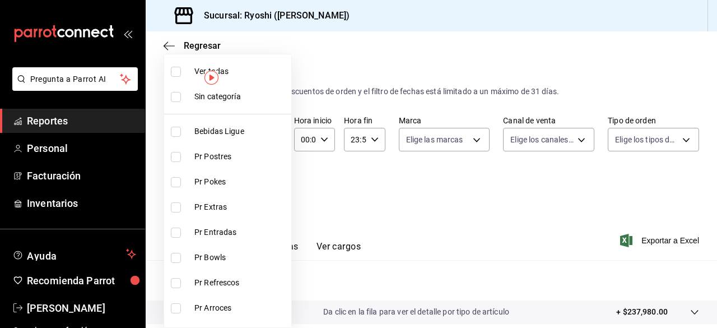
click at [177, 72] on input "checkbox" at bounding box center [176, 72] width 10 height 10
checkbox input "true"
type input "ad186e92-f0af-46bc-bbfd-7ffa80562c6f,3971b1f1-eb4c-4b65-a33f-e0602f1a7270,e647e…"
checkbox input "true"
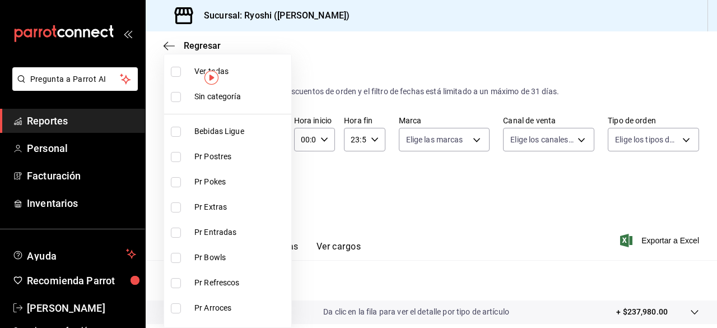
checkbox input "true"
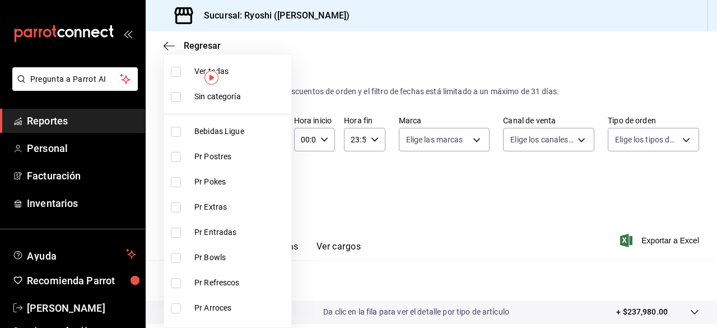
checkbox input "true"
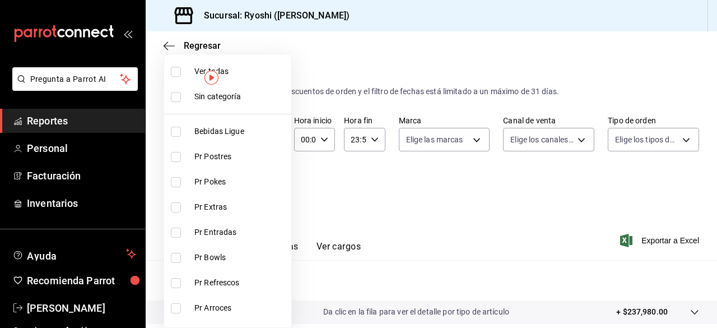
checkbox input "true"
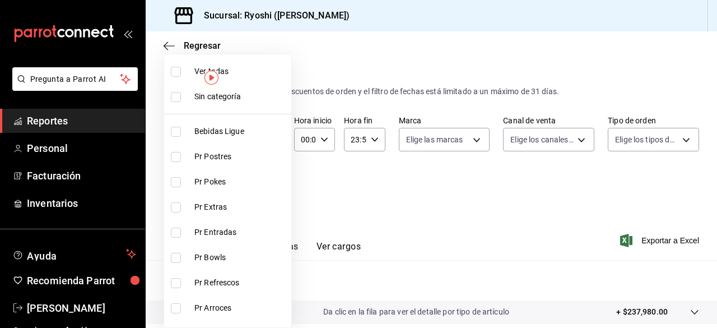
checkbox input "true"
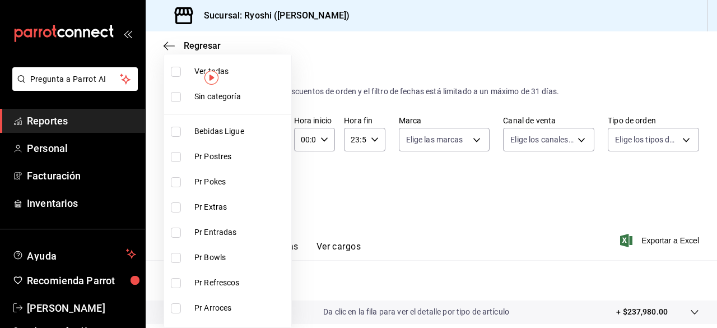
checkbox input "true"
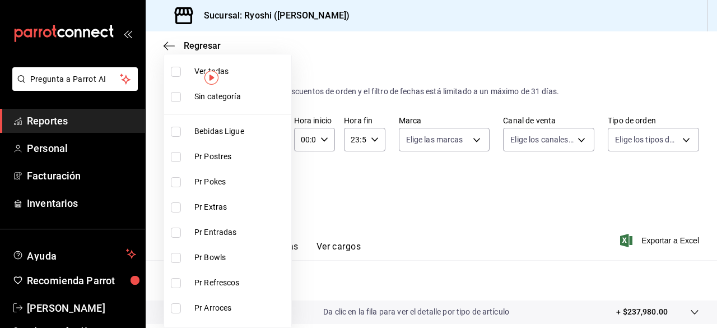
checkbox input "true"
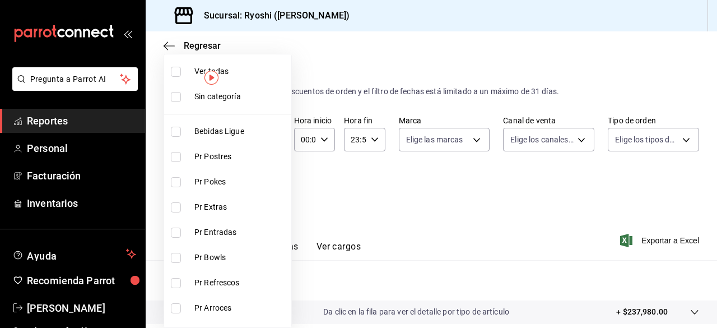
checkbox input "true"
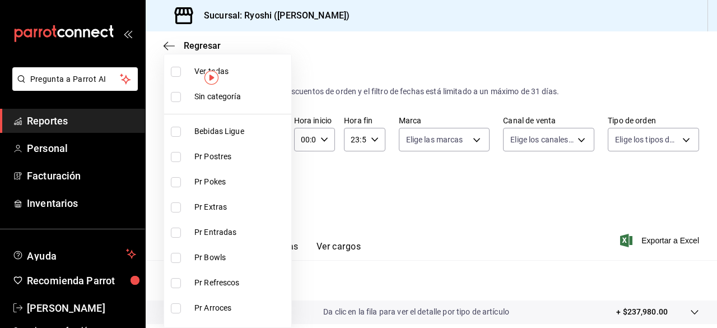
checkbox input "true"
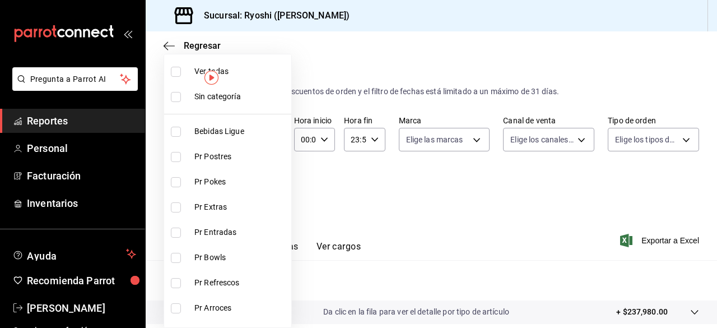
checkbox input "true"
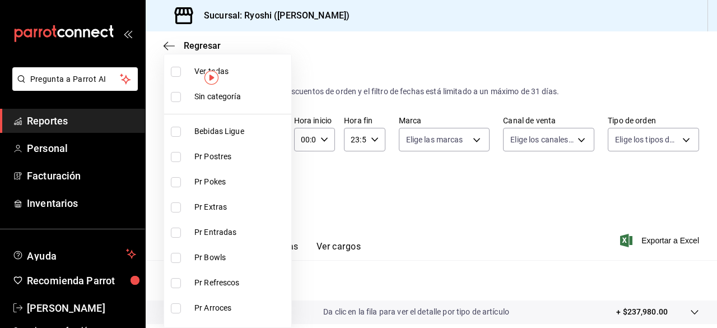
checkbox input "true"
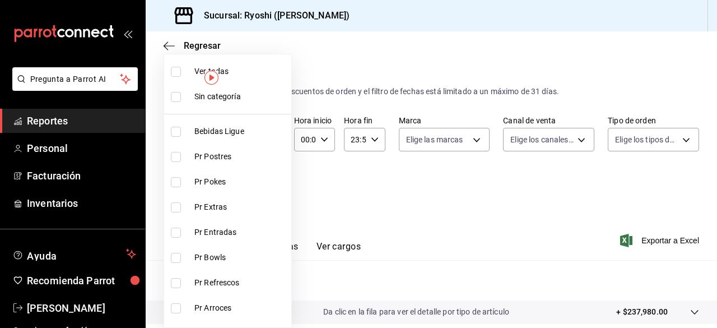
checkbox input "true"
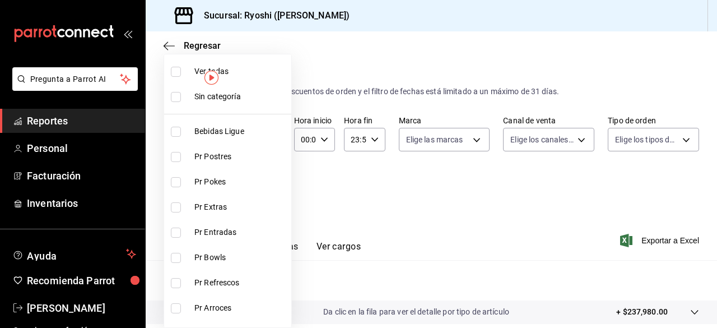
checkbox input "true"
click at [465, 251] on div at bounding box center [358, 164] width 717 height 328
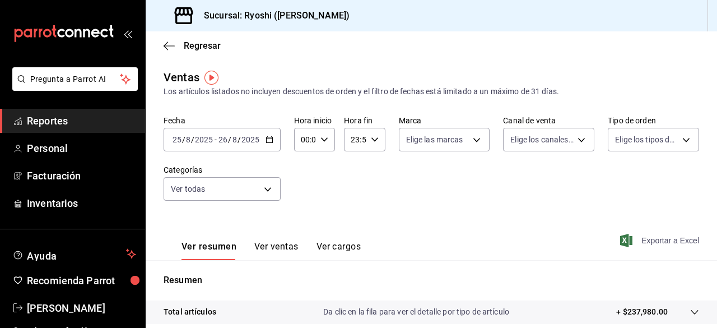
click at [628, 243] on span "Exportar a Excel" at bounding box center [661, 240] width 77 height 13
click at [628, 243] on div "Exportando a excel..." at bounding box center [654, 240] width 91 height 10
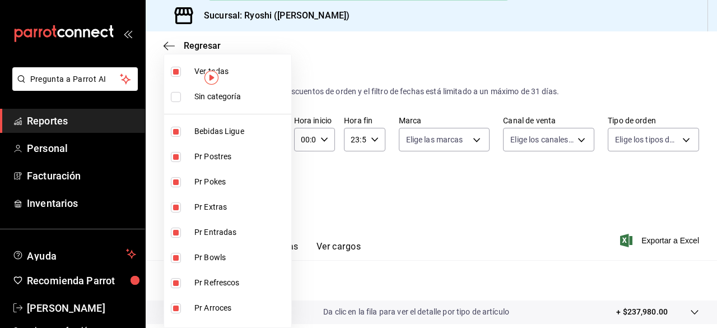
click at [265, 186] on body "Pregunta a Parrot AI Reportes Personal Facturación Inventarios Ayuda Recomienda…" at bounding box center [358, 164] width 717 height 328
click at [177, 72] on input "checkbox" at bounding box center [176, 72] width 10 height 10
checkbox input "false"
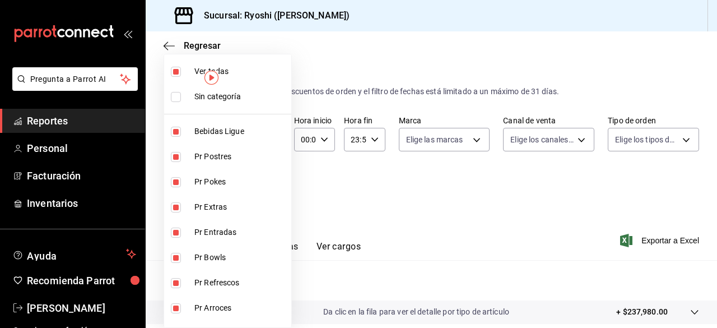
checkbox input "false"
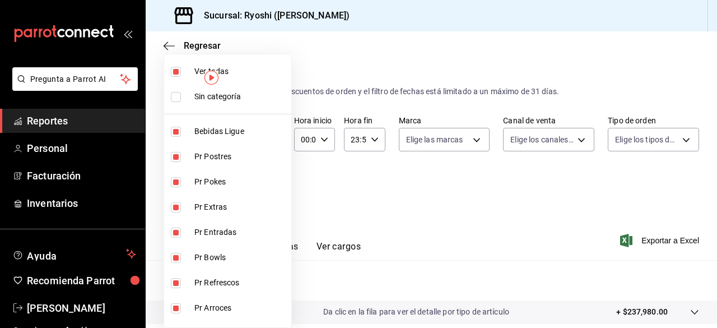
checkbox input "false"
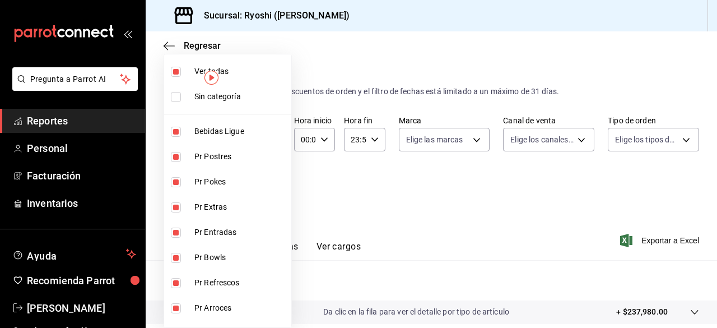
checkbox input "false"
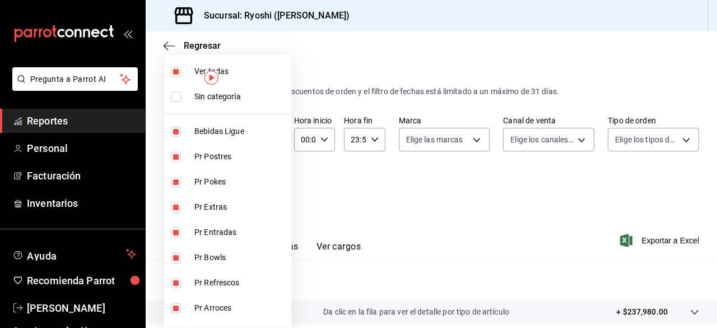
checkbox input "false"
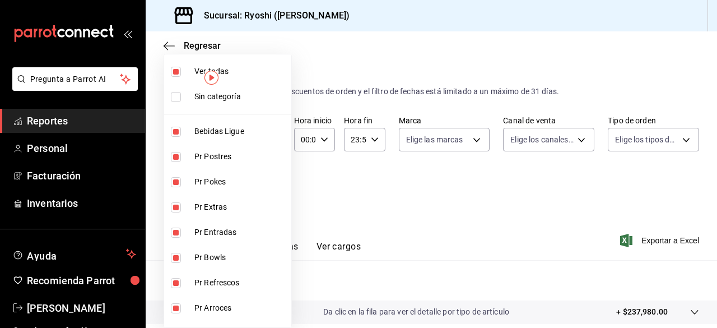
checkbox input "false"
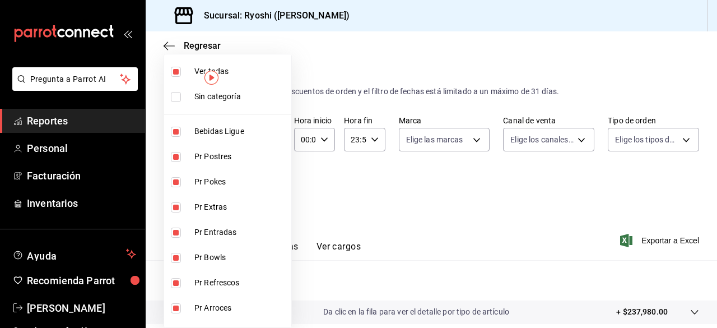
checkbox input "false"
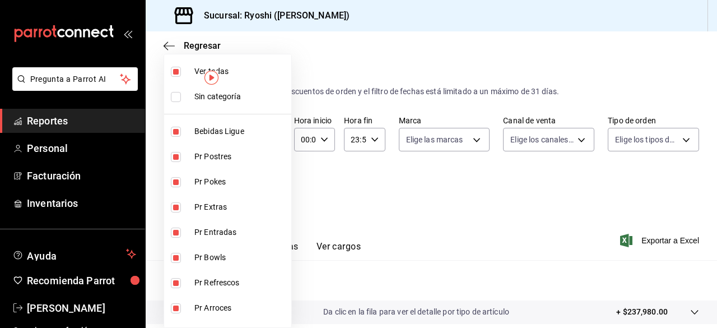
checkbox input "false"
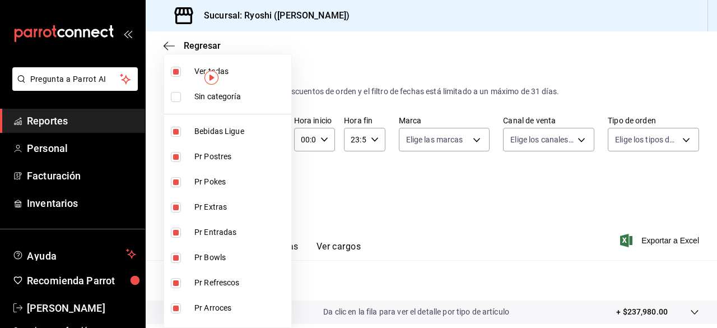
checkbox input "false"
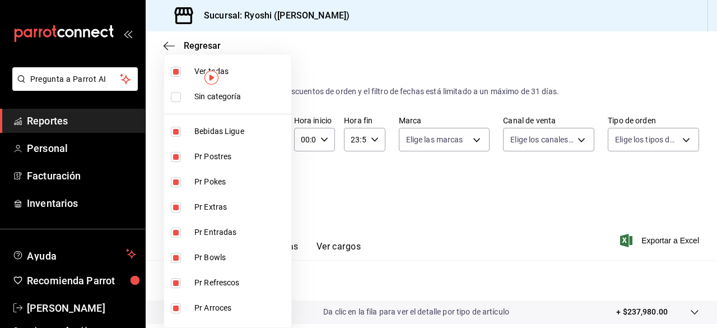
checkbox input "false"
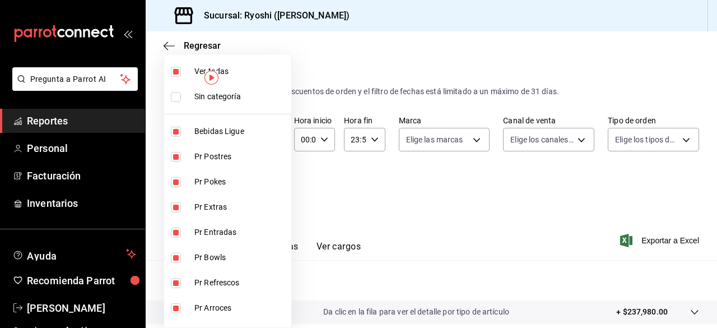
checkbox input "false"
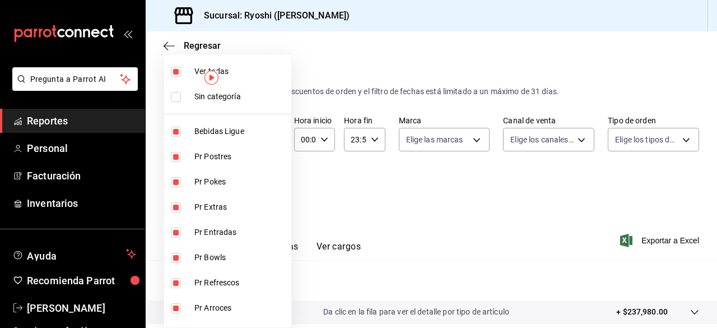
checkbox input "false"
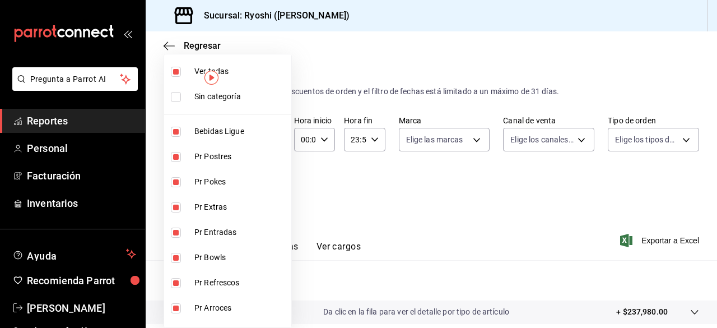
checkbox input "false"
click at [176, 157] on input "checkbox" at bounding box center [176, 157] width 10 height 10
checkbox input "true"
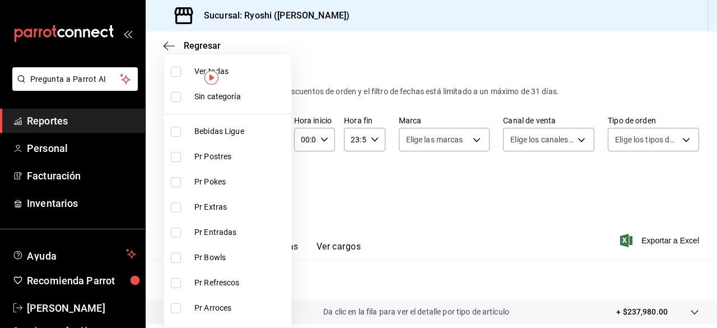
type input "3971b1f1-eb4c-4b65-a33f-e0602f1a7270"
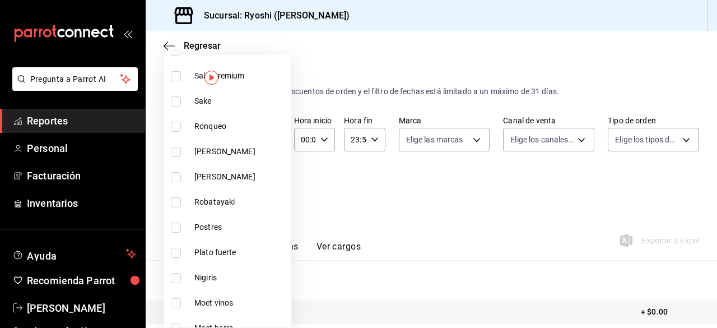
scroll to position [789, 0]
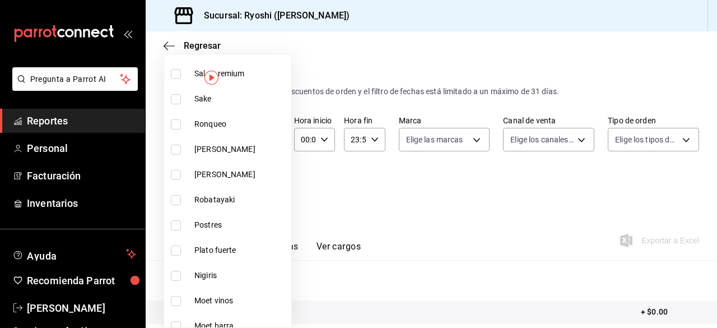
click at [174, 225] on input "checkbox" at bounding box center [176, 225] width 10 height 10
checkbox input "true"
type input "3971b1f1-eb4c-4b65-a33f-e0602f1a7270,f29fb788-a061-4889-ae5a-b73f6482cd79"
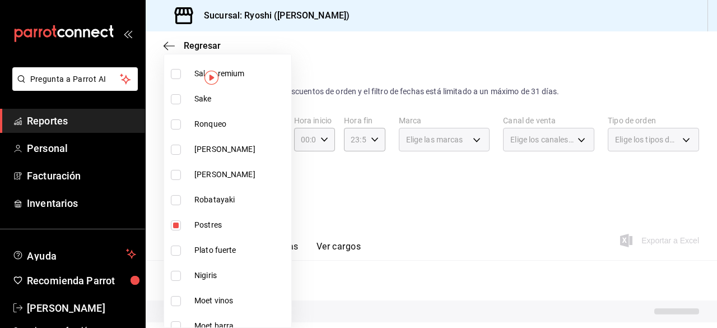
click at [504, 240] on div at bounding box center [358, 164] width 717 height 328
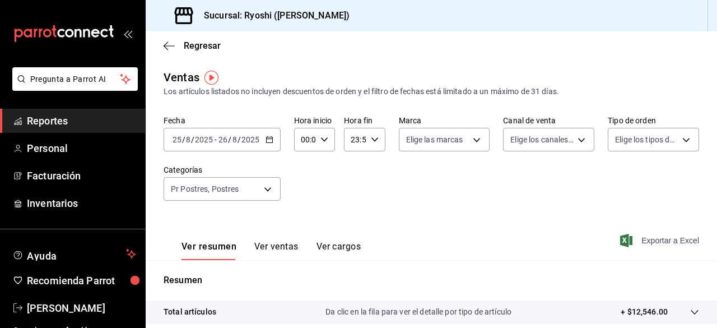
click at [651, 237] on span "Exportar a Excel" at bounding box center [661, 240] width 77 height 13
click at [651, 237] on div "Exportando a excel..." at bounding box center [654, 240] width 91 height 10
click at [634, 239] on span "Exportar a Excel" at bounding box center [661, 240] width 77 height 13
click at [634, 239] on div "Exportando a excel..." at bounding box center [654, 240] width 91 height 10
click at [647, 237] on span "Exportar a Excel" at bounding box center [661, 240] width 77 height 13
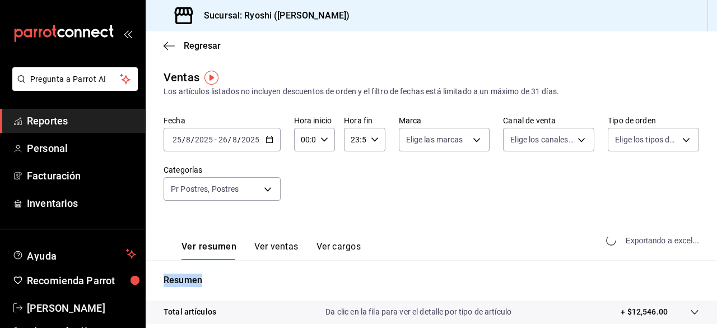
click at [647, 237] on div "Exportando a excel..." at bounding box center [654, 240] width 91 height 10
click at [268, 190] on body "Pregunta a Parrot AI Reportes Personal Facturación Inventarios Ayuda Recomienda…" at bounding box center [358, 164] width 717 height 328
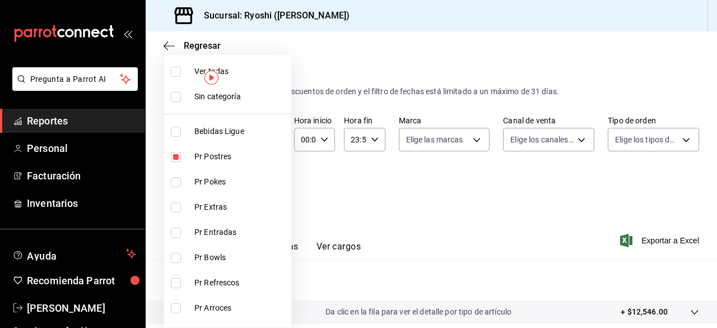
click at [177, 75] on input "checkbox" at bounding box center [176, 72] width 10 height 10
checkbox input "true"
type input "ad186e92-f0af-46bc-bbfd-7ffa80562c6f,3971b1f1-eb4c-4b65-a33f-e0602f1a7270,e647e…"
checkbox input "true"
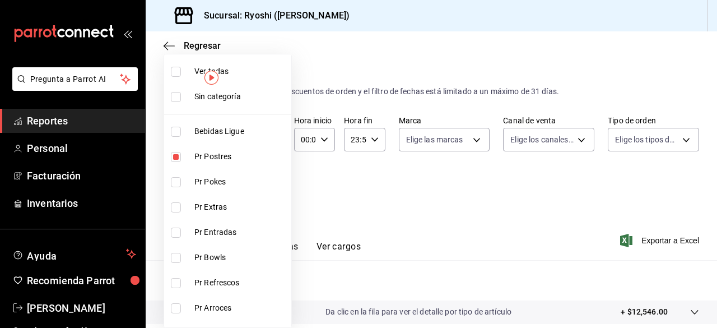
checkbox input "true"
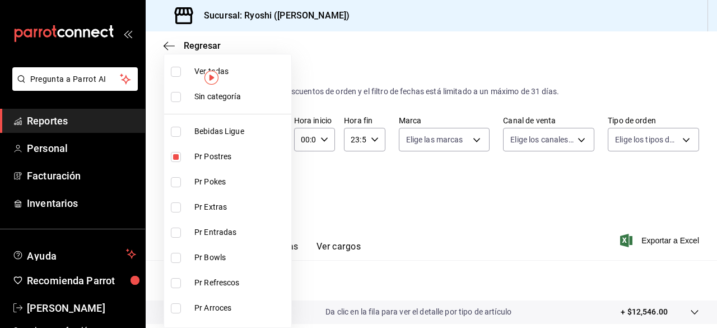
checkbox input "true"
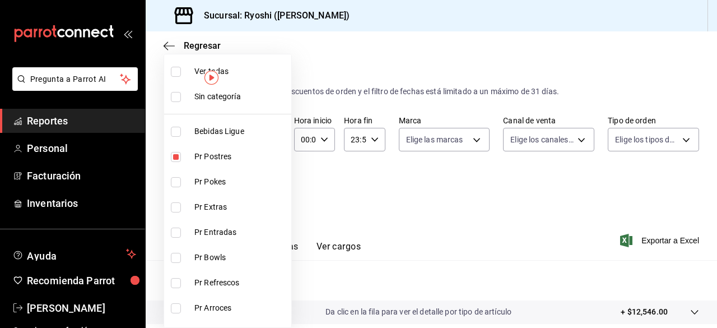
checkbox input "true"
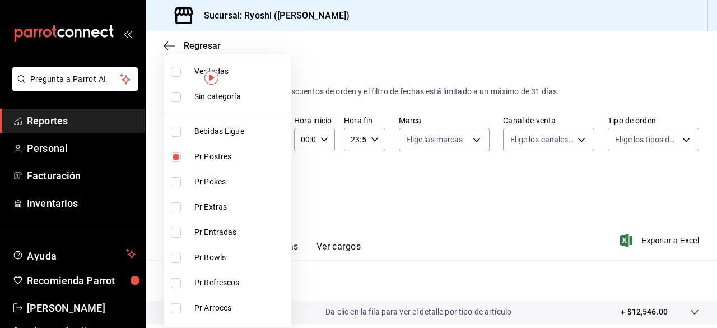
checkbox input "true"
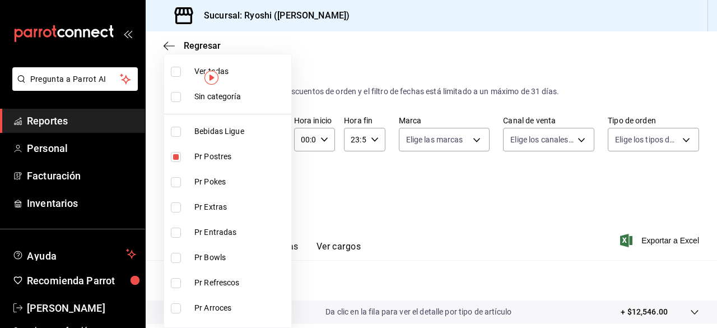
checkbox input "true"
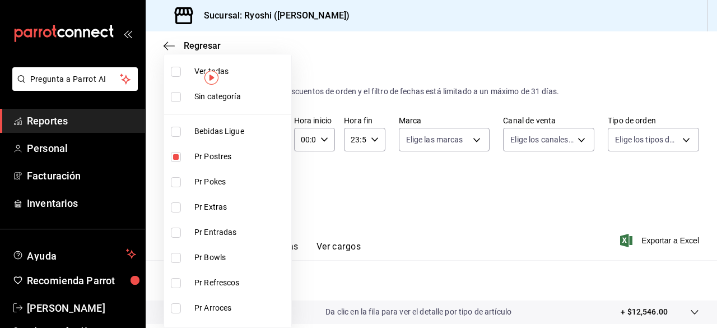
checkbox input "true"
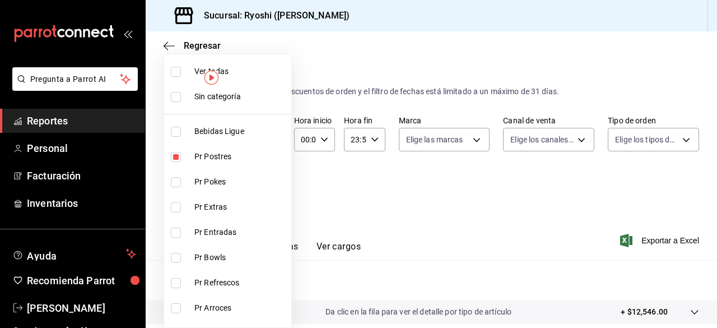
checkbox input "true"
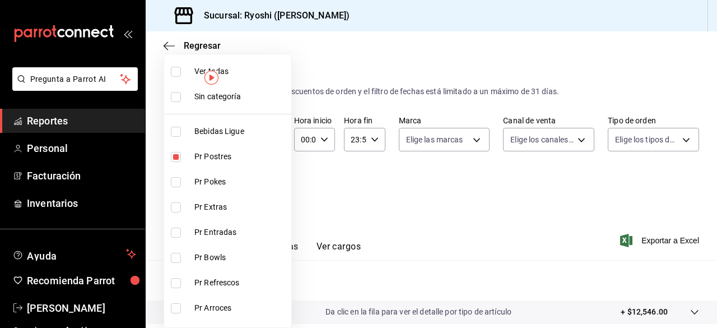
checkbox input "true"
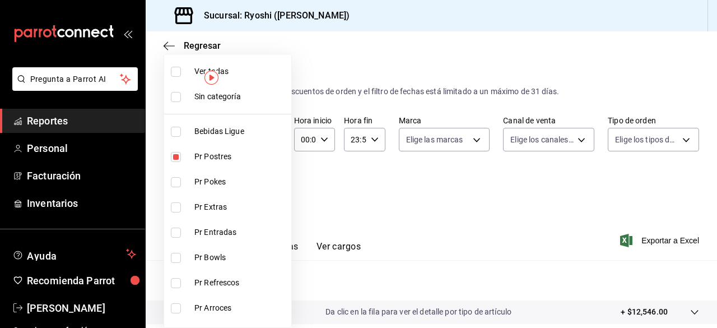
checkbox input "true"
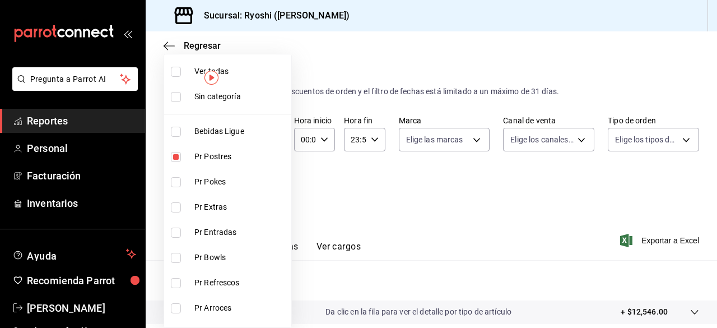
checkbox input "true"
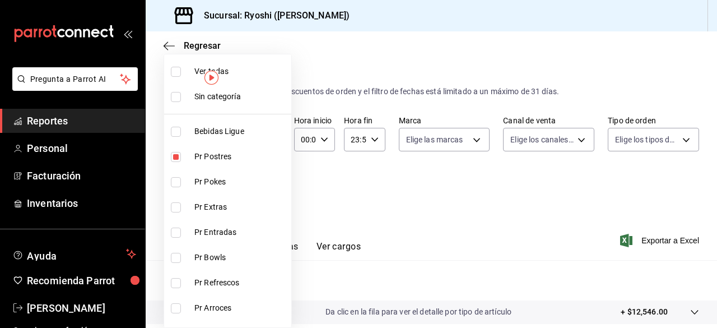
checkbox input "true"
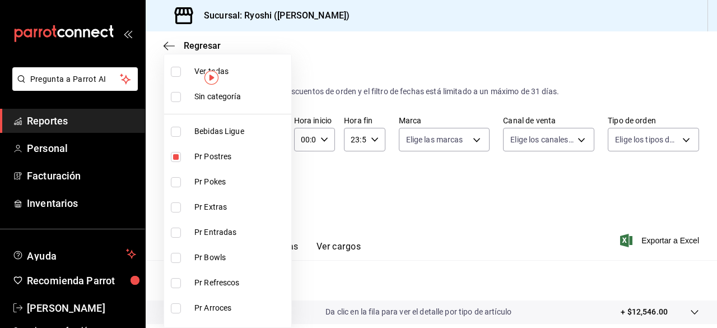
checkbox input "true"
click at [177, 75] on input "checkbox" at bounding box center [176, 72] width 10 height 10
checkbox input "false"
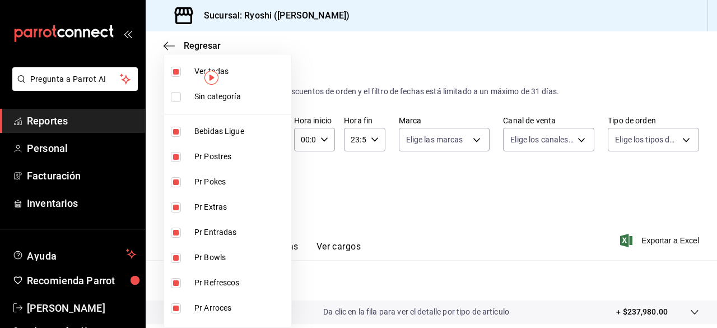
checkbox input "false"
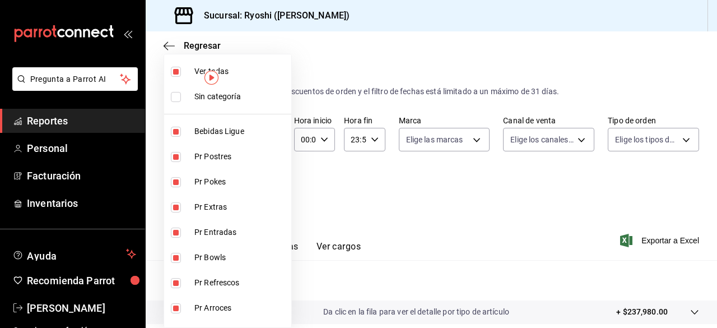
checkbox input "false"
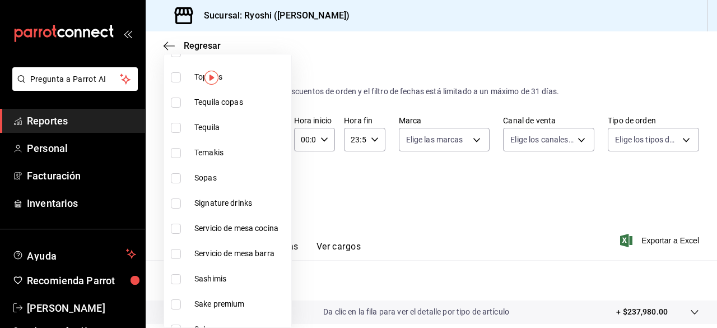
scroll to position [566, 0]
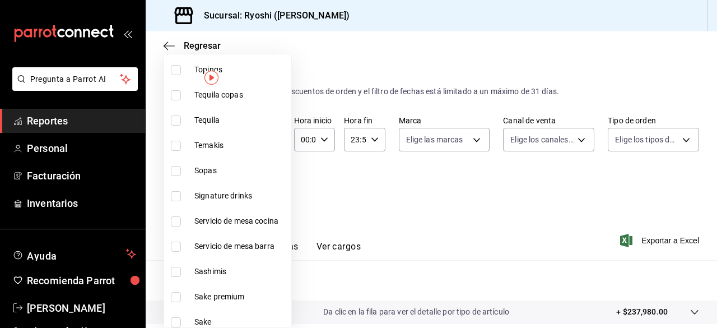
click at [180, 193] on input "checkbox" at bounding box center [176, 196] width 10 height 10
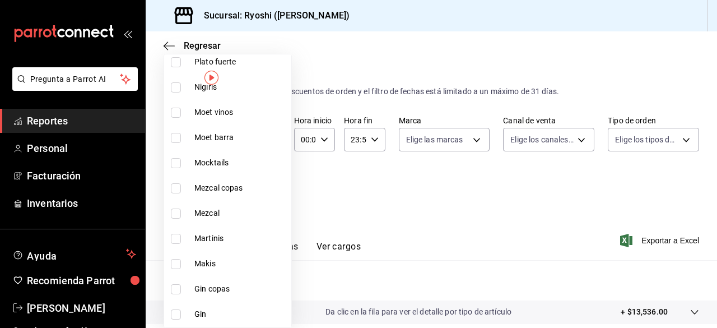
scroll to position [980, 0]
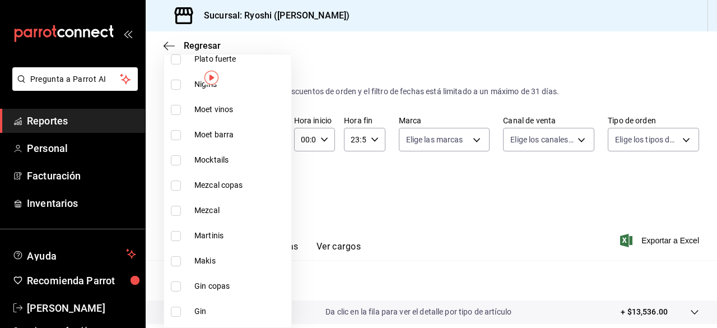
click at [176, 236] on input "checkbox" at bounding box center [176, 236] width 10 height 10
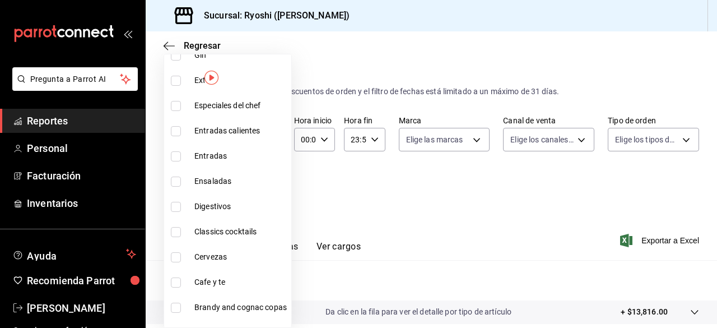
scroll to position [1255, 0]
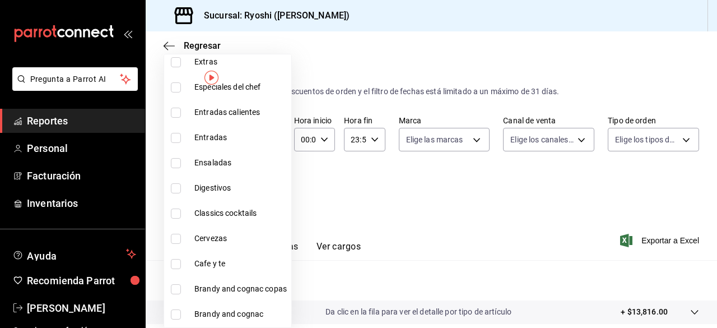
click at [175, 212] on input "checkbox" at bounding box center [176, 214] width 10 height 10
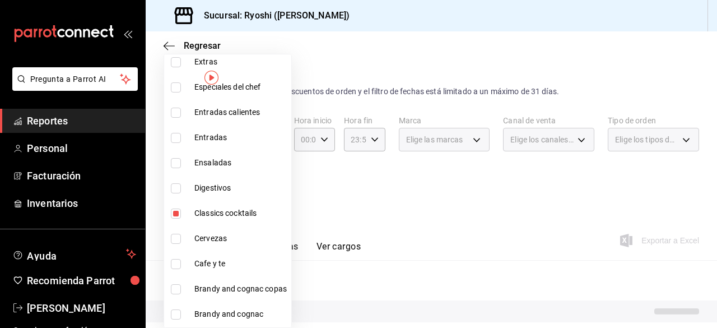
click at [408, 235] on div at bounding box center [358, 164] width 717 height 328
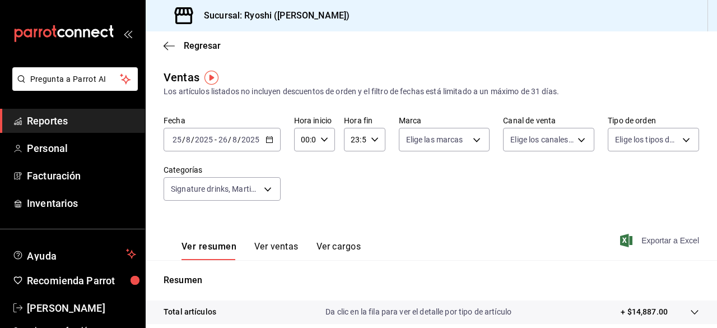
click at [649, 239] on span "Exportar a Excel" at bounding box center [661, 240] width 77 height 13
click at [649, 239] on div "Exportando a excel..." at bounding box center [654, 240] width 91 height 10
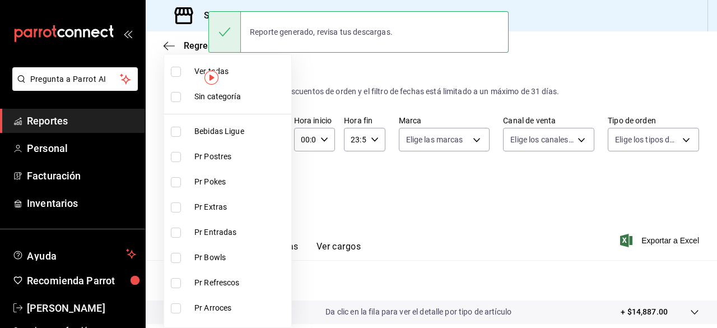
click at [265, 188] on body "Pregunta a Parrot AI Reportes Personal Facturación Inventarios Ayuda Recomienda…" at bounding box center [358, 164] width 717 height 328
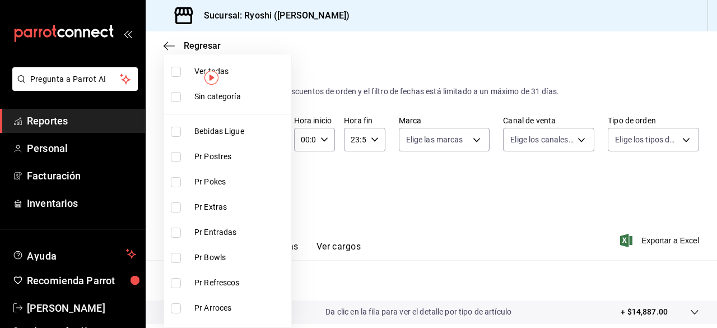
click at [177, 71] on input "checkbox" at bounding box center [176, 72] width 10 height 10
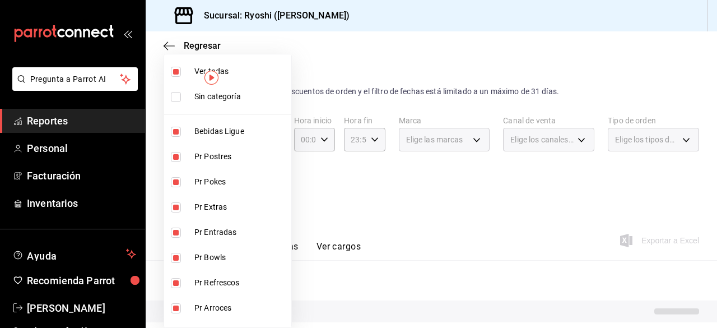
click at [177, 71] on input "checkbox" at bounding box center [176, 72] width 10 height 10
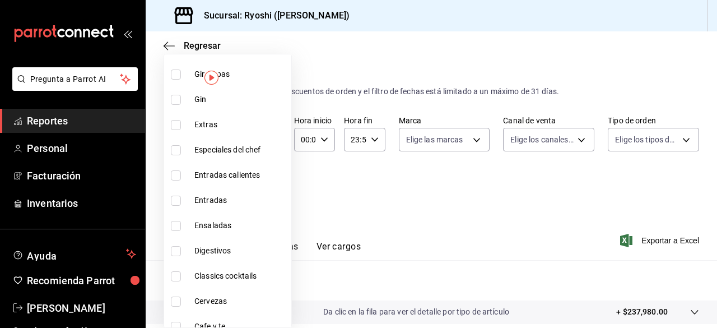
scroll to position [1208, 0]
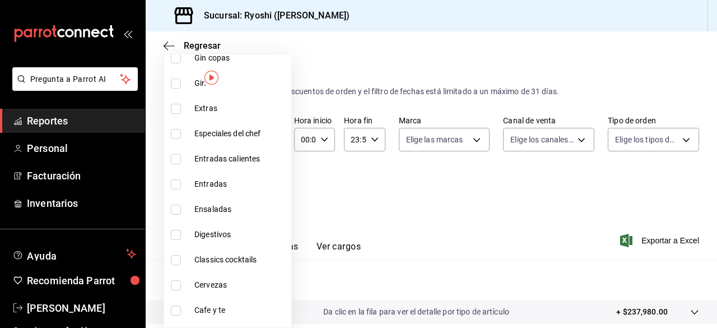
click at [179, 308] on input "checkbox" at bounding box center [176, 310] width 10 height 10
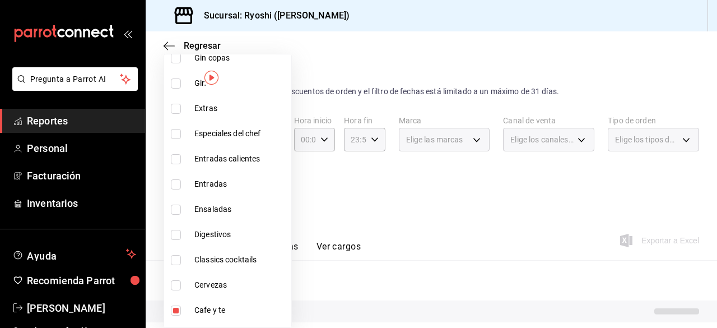
click at [504, 251] on div at bounding box center [358, 164] width 717 height 328
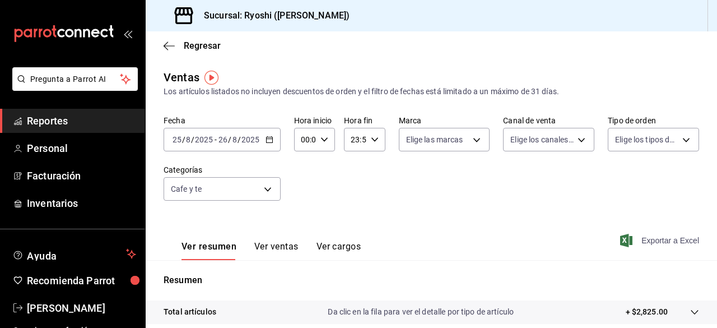
click at [633, 237] on span "Exportar a Excel" at bounding box center [661, 240] width 77 height 13
click at [633, 237] on div "Exportando a excel..." at bounding box center [654, 240] width 91 height 10
click at [274, 140] on div "2025-08-25 25 / 8 / 2025 - 2025-08-26 26 / 8 / 2025" at bounding box center [222, 140] width 117 height 24
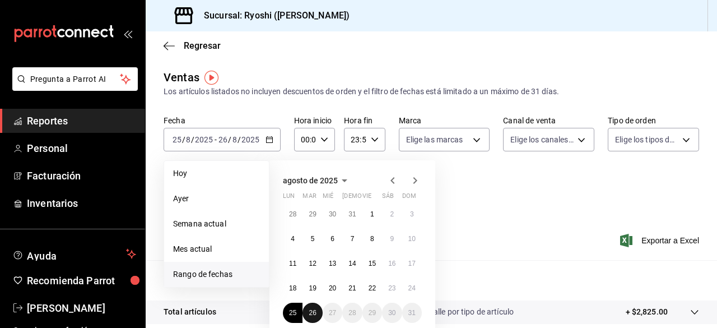
click at [311, 308] on abbr "26" at bounding box center [312, 313] width 7 height 8
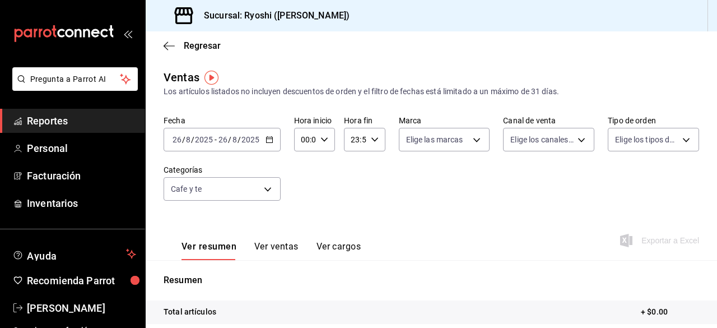
click at [270, 139] on \(Stroke\) "button" at bounding box center [269, 138] width 6 height 1
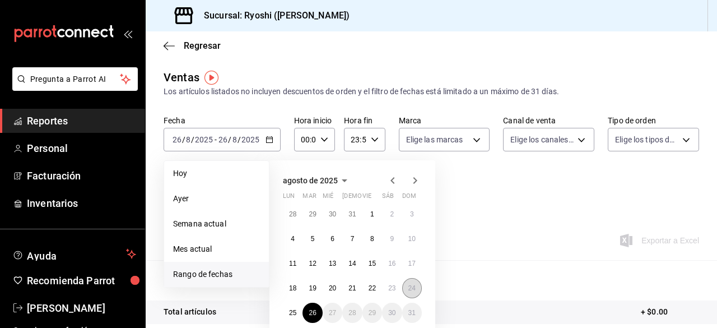
click at [412, 286] on abbr "24" at bounding box center [412, 288] width 7 height 8
click at [286, 308] on button "25" at bounding box center [293, 313] width 20 height 20
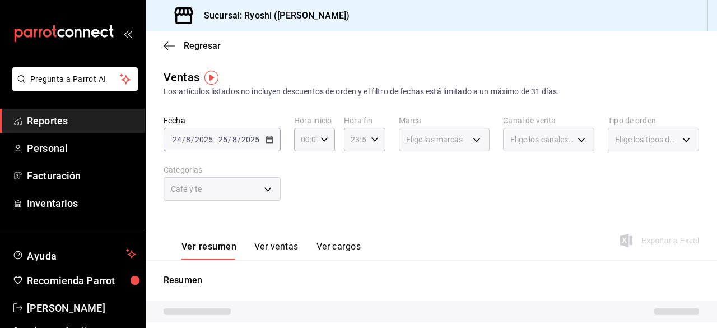
click at [263, 188] on div "Cafe y te" at bounding box center [222, 189] width 117 height 24
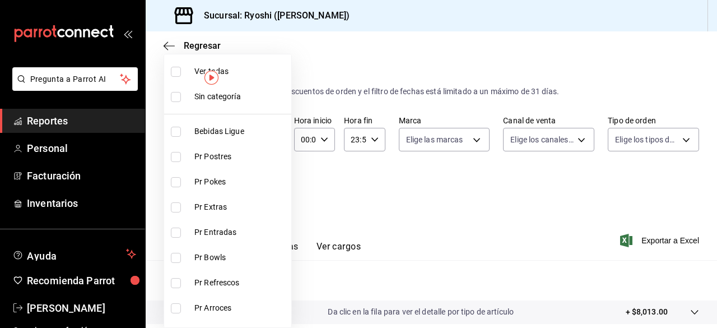
click at [267, 189] on body "Pregunta a Parrot AI Reportes Personal Facturación Inventarios Ayuda Recomienda…" at bounding box center [358, 164] width 717 height 328
click at [178, 68] on input "checkbox" at bounding box center [176, 72] width 10 height 10
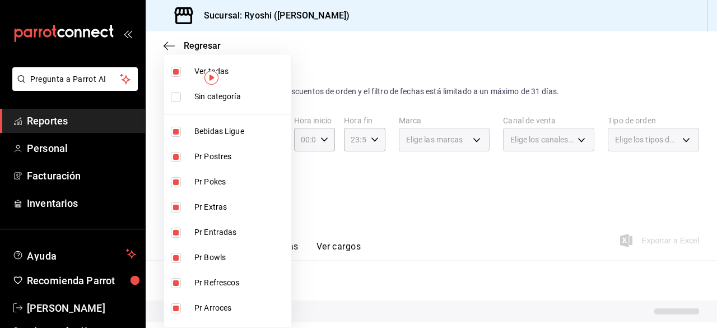
click at [178, 68] on input "checkbox" at bounding box center [176, 72] width 10 height 10
click at [407, 214] on div at bounding box center [358, 164] width 717 height 328
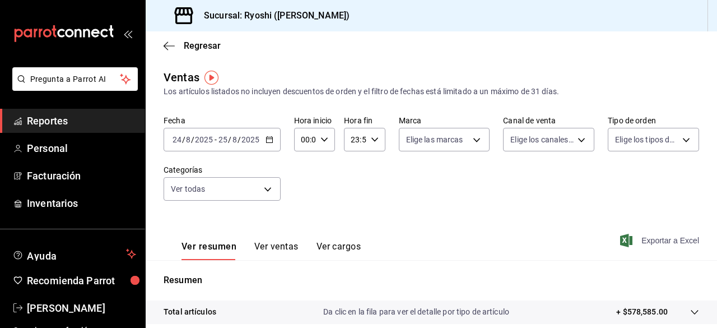
click at [641, 243] on span "Exportar a Excel" at bounding box center [661, 240] width 77 height 13
click at [641, 243] on div "Exportando a excel..." at bounding box center [654, 240] width 91 height 10
click at [272, 142] on icon "button" at bounding box center [270, 140] width 8 height 8
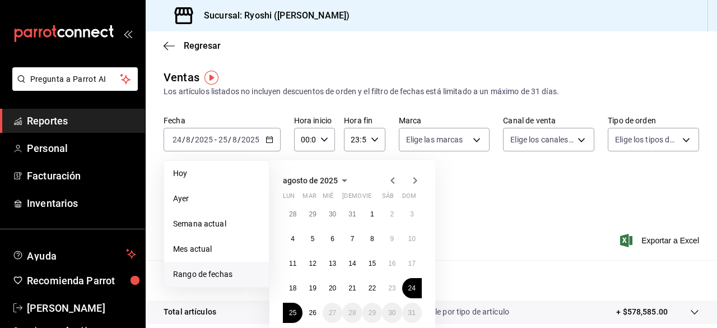
click at [223, 274] on span "Rango de fechas" at bounding box center [216, 274] width 87 height 12
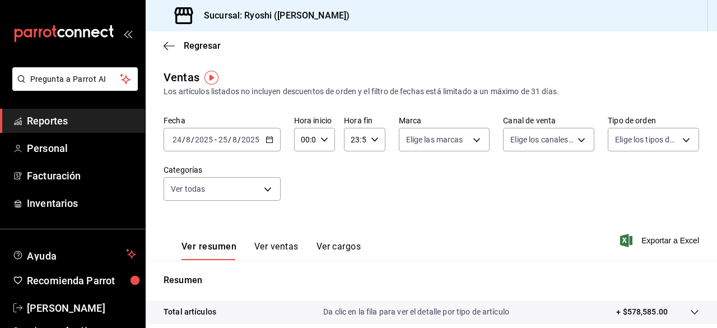
click at [477, 235] on div "Ver resumen Ver ventas Ver cargos Exportar a Excel" at bounding box center [432, 237] width 572 height 46
click at [267, 139] on \(Stroke\) "button" at bounding box center [269, 138] width 6 height 1
click at [487, 214] on div "Fecha 2025-08-24 24 / 8 / 2025 - 2025-08-25 25 / 8 / 2025 Hora inicio 00:00 Hor…" at bounding box center [432, 164] width 536 height 99
click at [635, 244] on span "Exportar a Excel" at bounding box center [661, 240] width 77 height 13
click at [635, 244] on div "Exportando a excel..." at bounding box center [654, 240] width 91 height 10
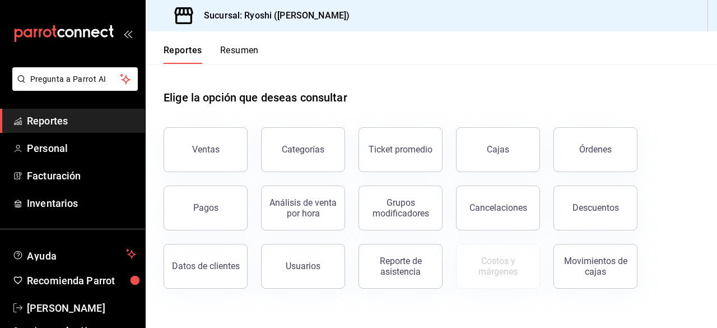
click at [200, 149] on div "Ventas" at bounding box center [205, 149] width 27 height 11
click at [200, 149] on html "Pregunta a Parrot AI Reportes Personal Facturación Inventarios Ayuda Recomienda…" at bounding box center [358, 164] width 717 height 328
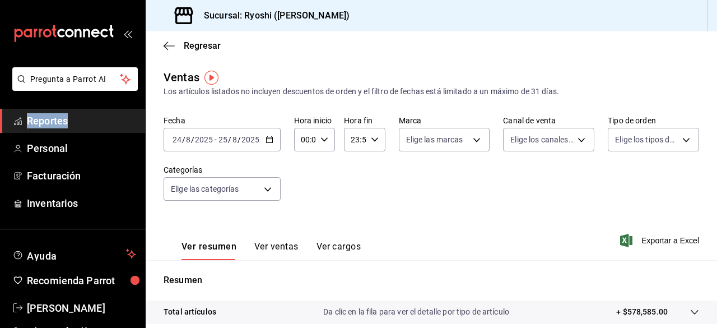
click at [266, 138] on \(Stroke\) "button" at bounding box center [269, 140] width 7 height 6
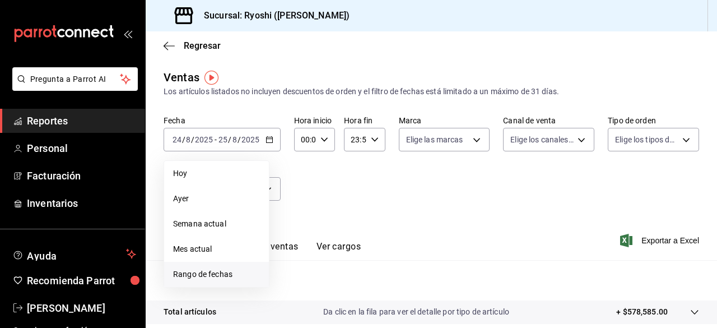
click at [224, 272] on span "Rango de fechas" at bounding box center [216, 274] width 87 height 12
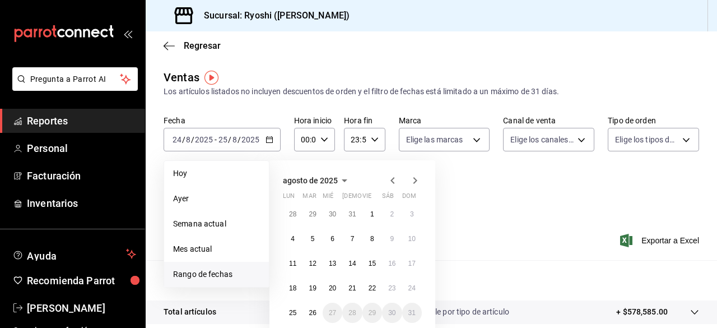
click at [224, 272] on span "Rango de fechas" at bounding box center [216, 274] width 87 height 12
click at [297, 313] on button "25" at bounding box center [293, 313] width 20 height 20
click at [307, 312] on button "26" at bounding box center [313, 313] width 20 height 20
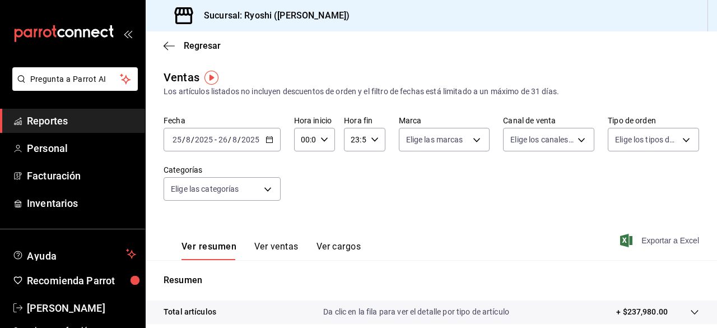
click at [651, 237] on span "Exportar a Excel" at bounding box center [661, 240] width 77 height 13
click at [651, 237] on div "Exportando a excel..." at bounding box center [654, 240] width 91 height 10
